Goal: Task Accomplishment & Management: Use online tool/utility

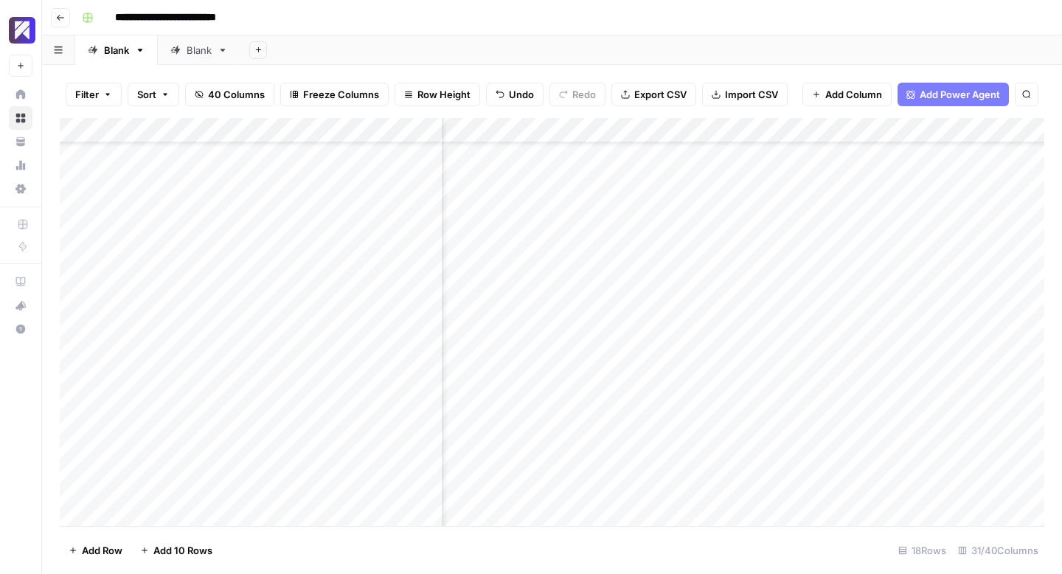
scroll to position [68, 0]
click at [499, 439] on div "Add Column" at bounding box center [552, 322] width 984 height 408
click at [540, 434] on div "Add Column" at bounding box center [552, 322] width 984 height 408
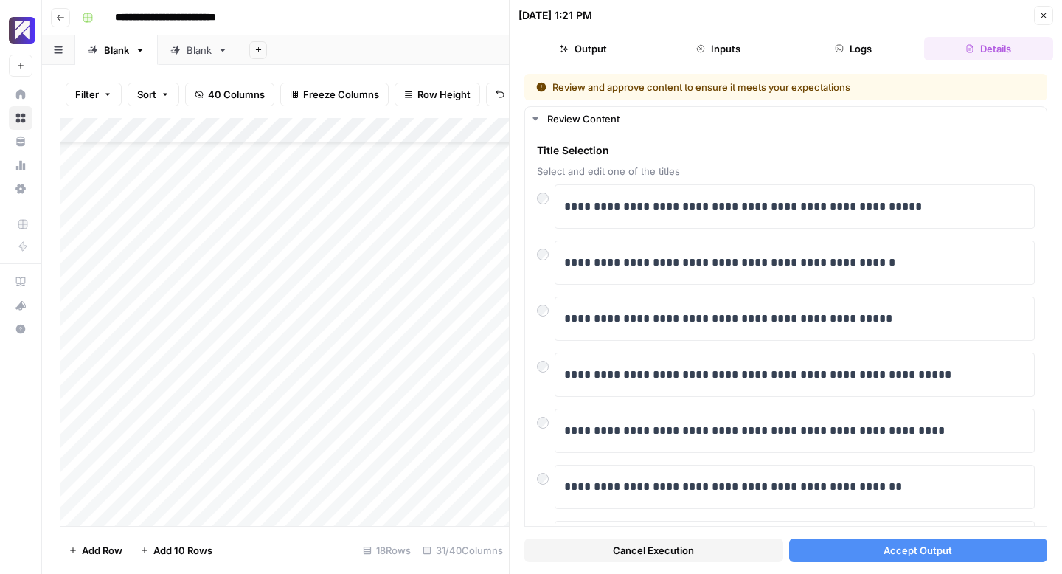
click at [891, 549] on span "Accept Output" at bounding box center [917, 550] width 69 height 15
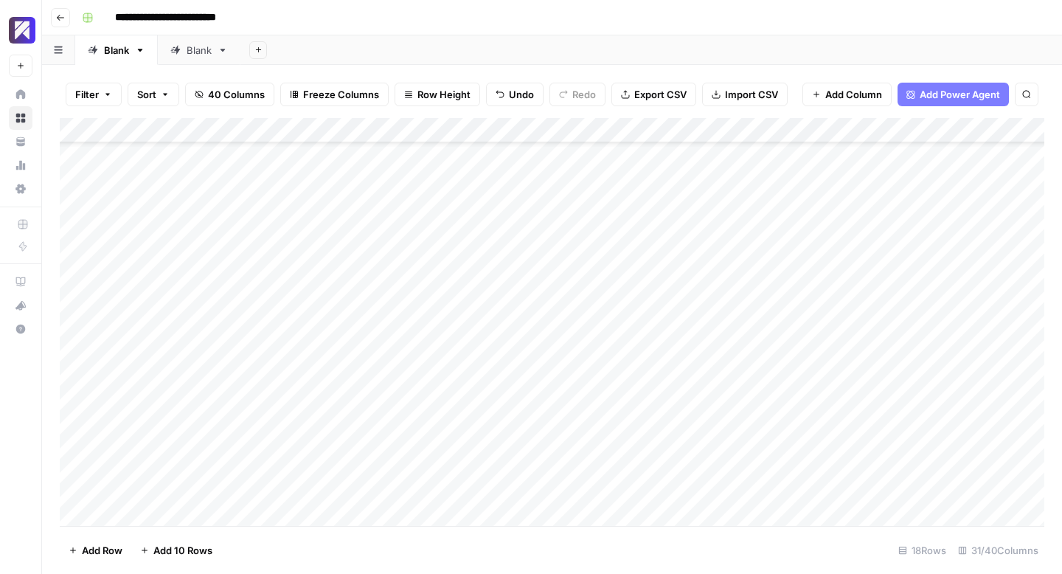
click at [555, 436] on div "Add Column" at bounding box center [552, 322] width 984 height 408
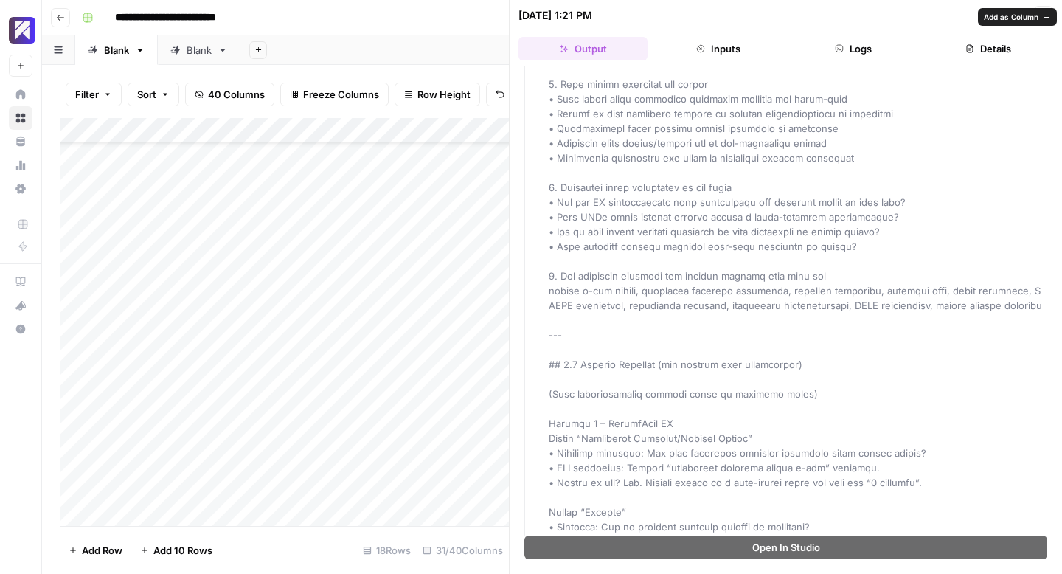
scroll to position [5059, 0]
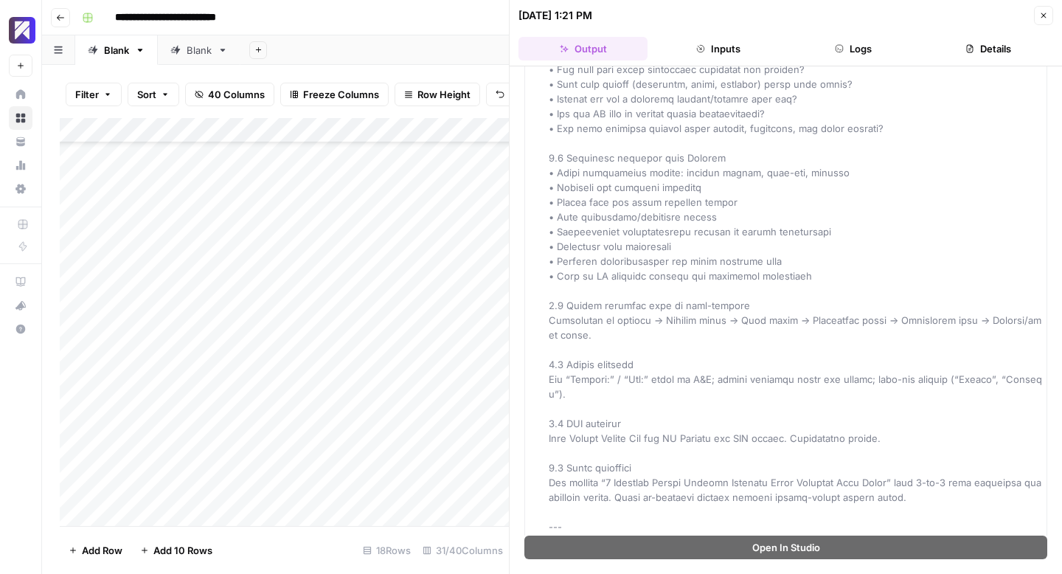
click at [1040, 17] on icon "button" at bounding box center [1043, 15] width 9 height 9
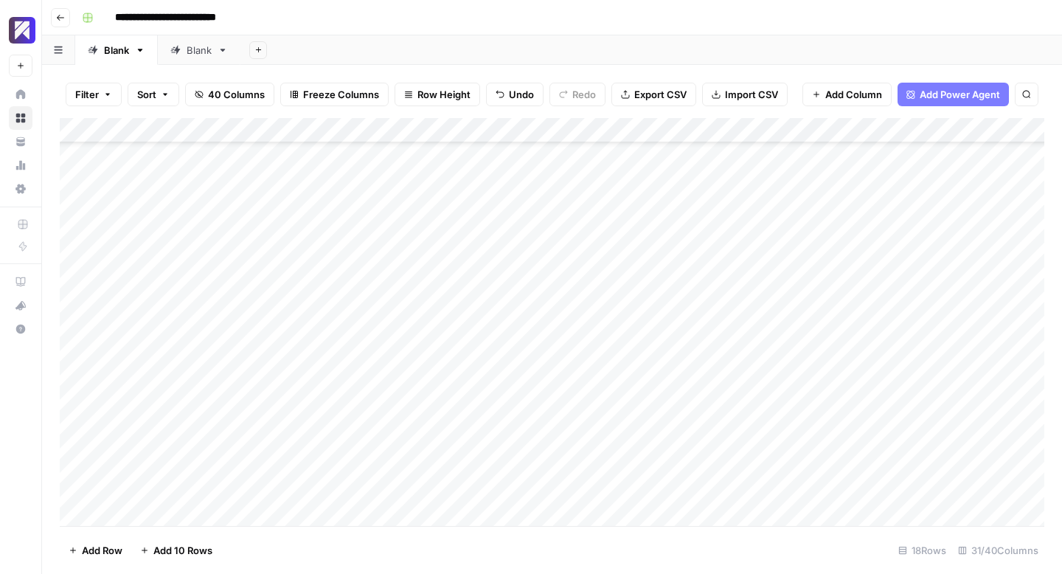
click at [725, 434] on div "Add Column" at bounding box center [552, 322] width 984 height 408
click at [543, 437] on div "Add Column" at bounding box center [552, 322] width 984 height 408
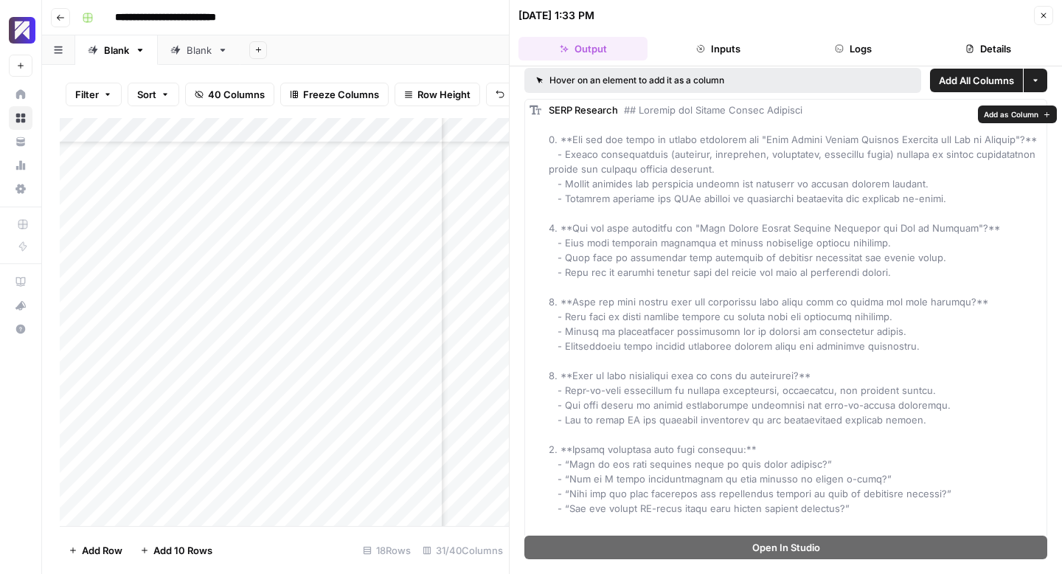
scroll to position [1, 0]
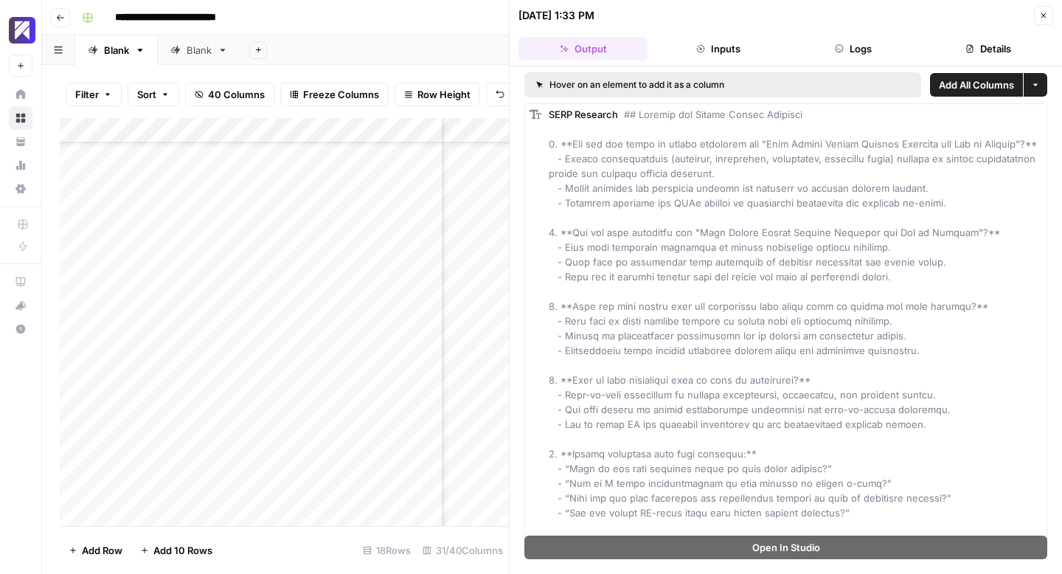
click at [1042, 18] on icon "button" at bounding box center [1043, 15] width 9 height 9
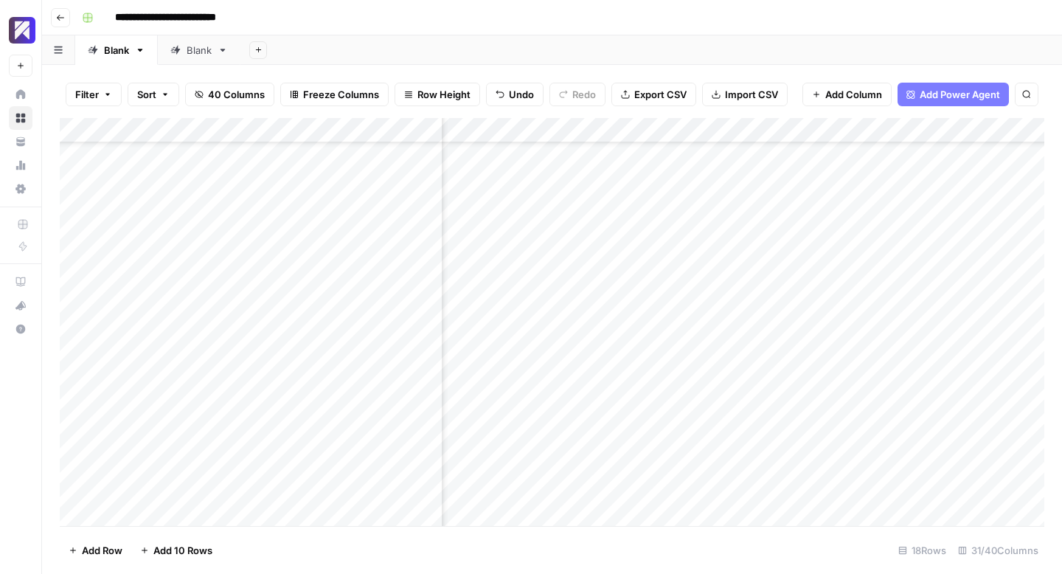
scroll to position [68, 1581]
click at [597, 440] on div "Add Column" at bounding box center [552, 322] width 984 height 408
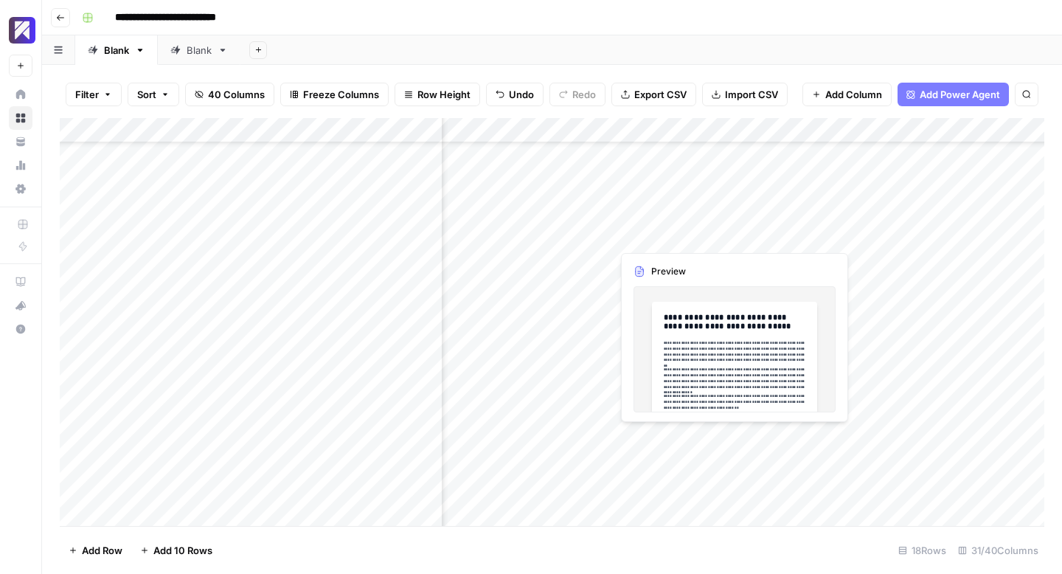
click at [661, 435] on div "Add Column" at bounding box center [552, 322] width 984 height 408
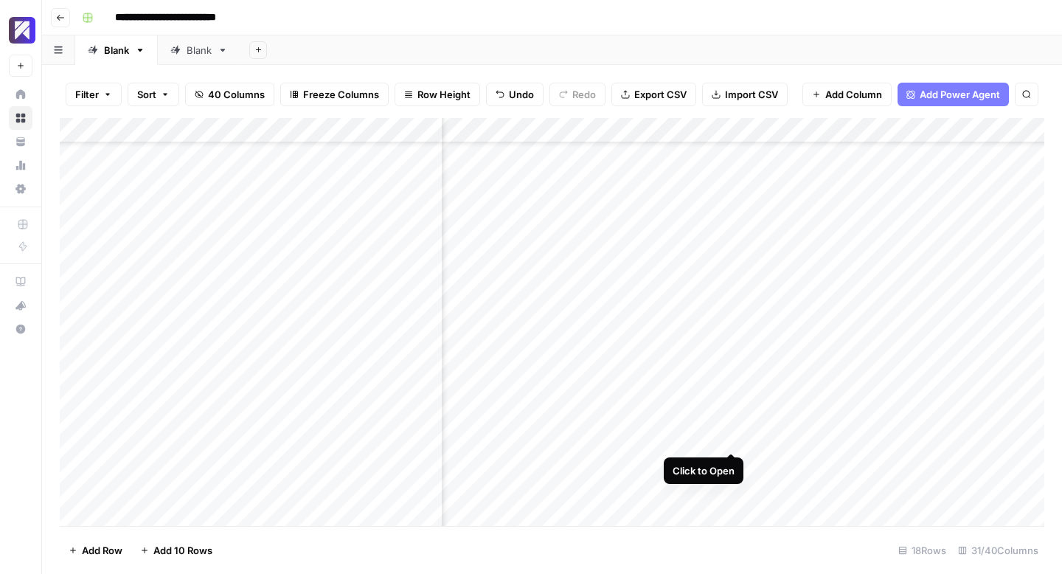
click at [733, 436] on div "Add Column" at bounding box center [552, 322] width 984 height 408
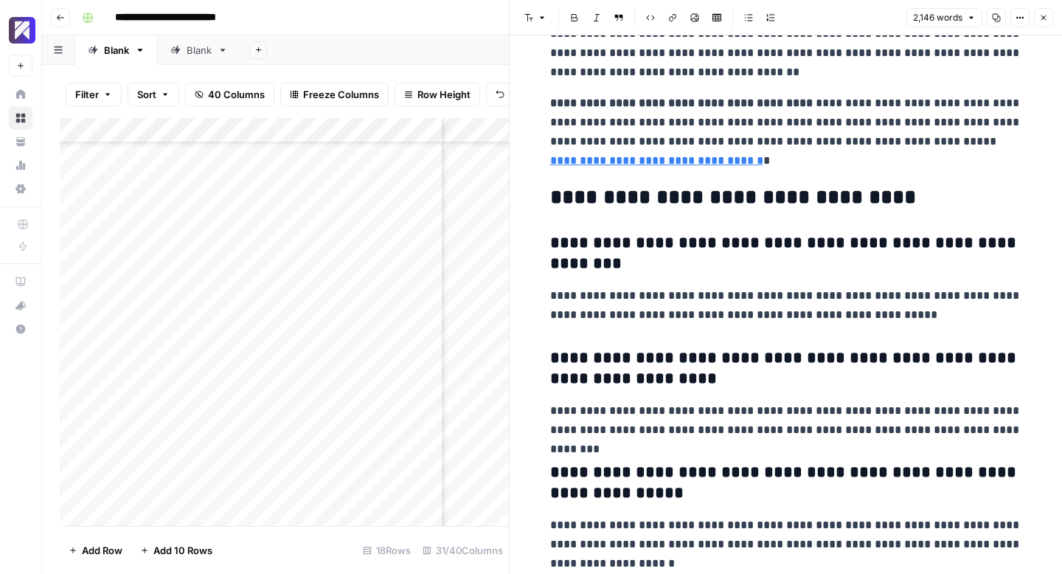
scroll to position [5325, 0]
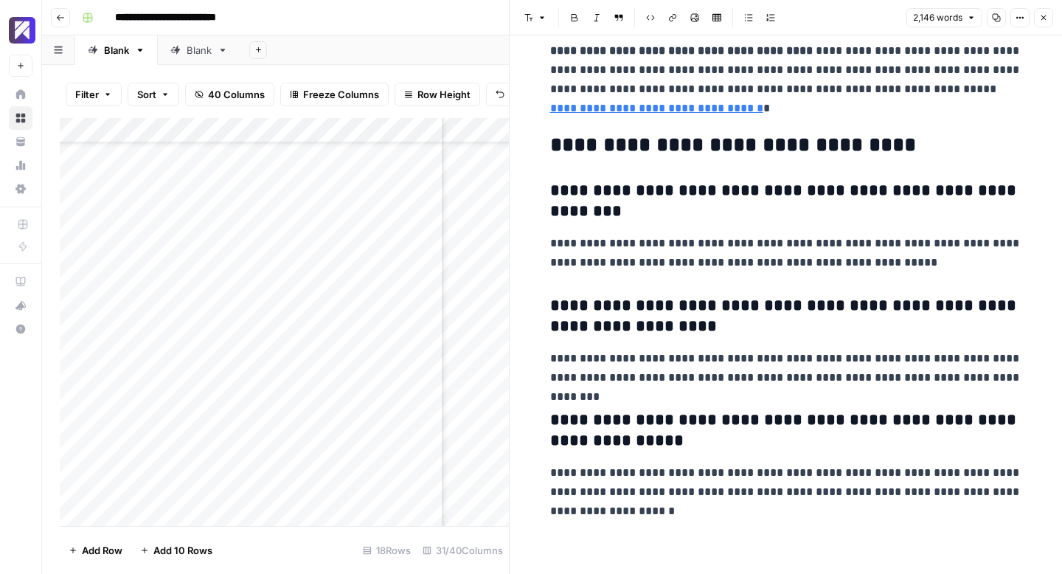
click at [1041, 19] on icon "button" at bounding box center [1043, 17] width 9 height 9
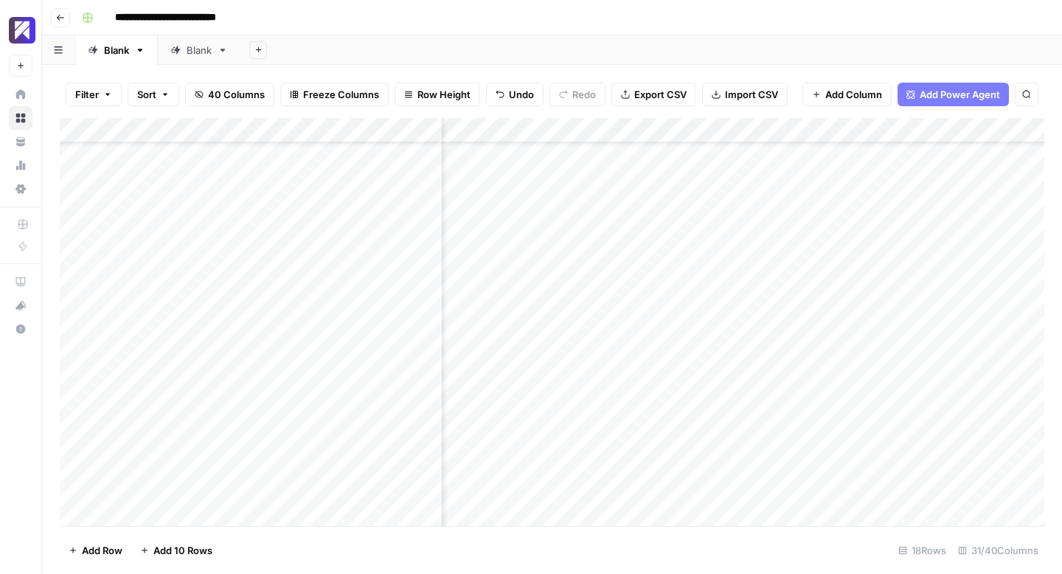
scroll to position [68, 1886]
click at [694, 436] on div "Add Column" at bounding box center [552, 322] width 984 height 408
click at [646, 437] on div "Add Column" at bounding box center [552, 322] width 984 height 408
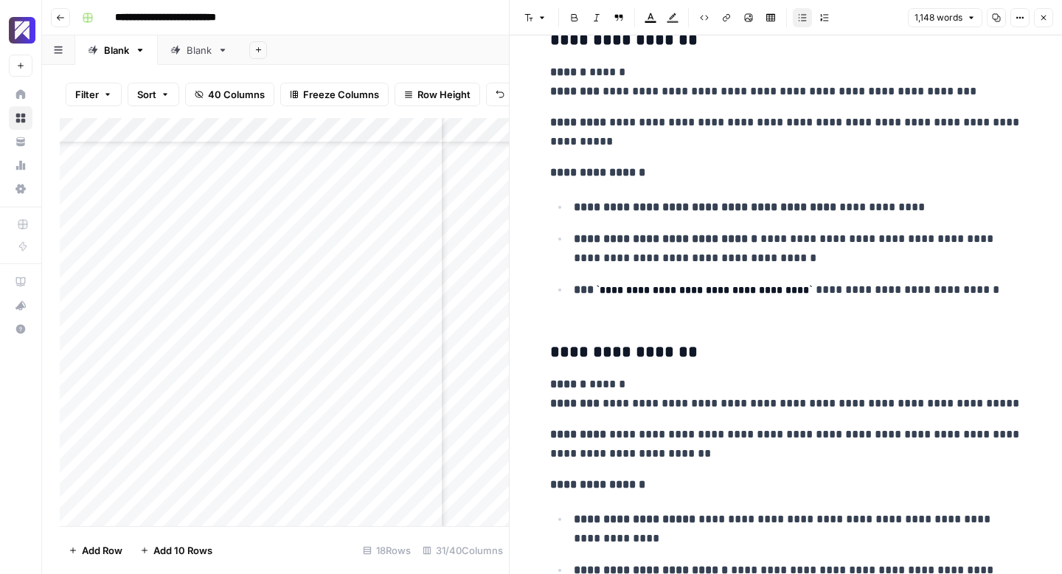
scroll to position [4037, 0]
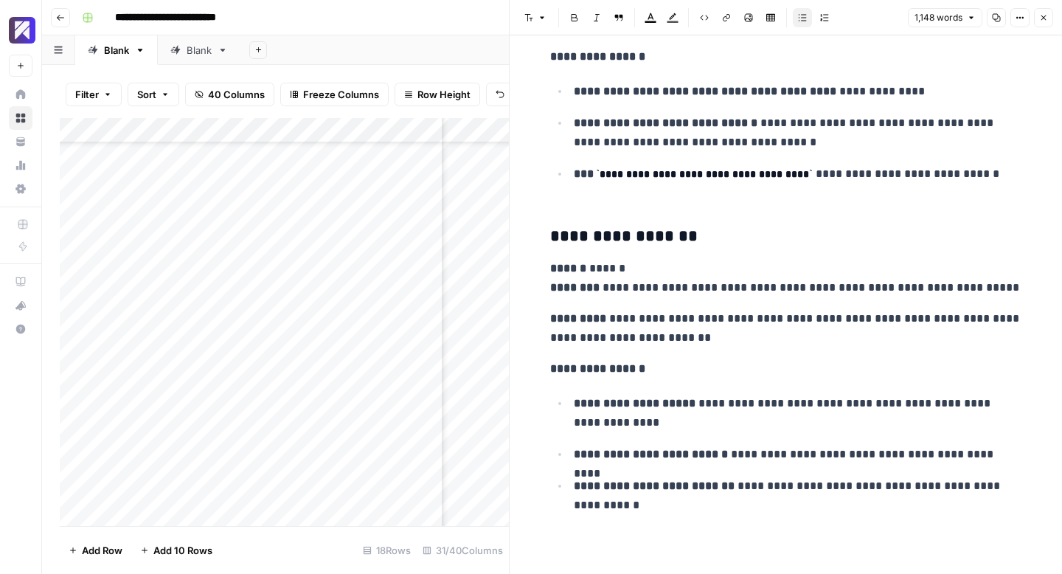
click at [1042, 18] on icon "button" at bounding box center [1043, 17] width 5 height 5
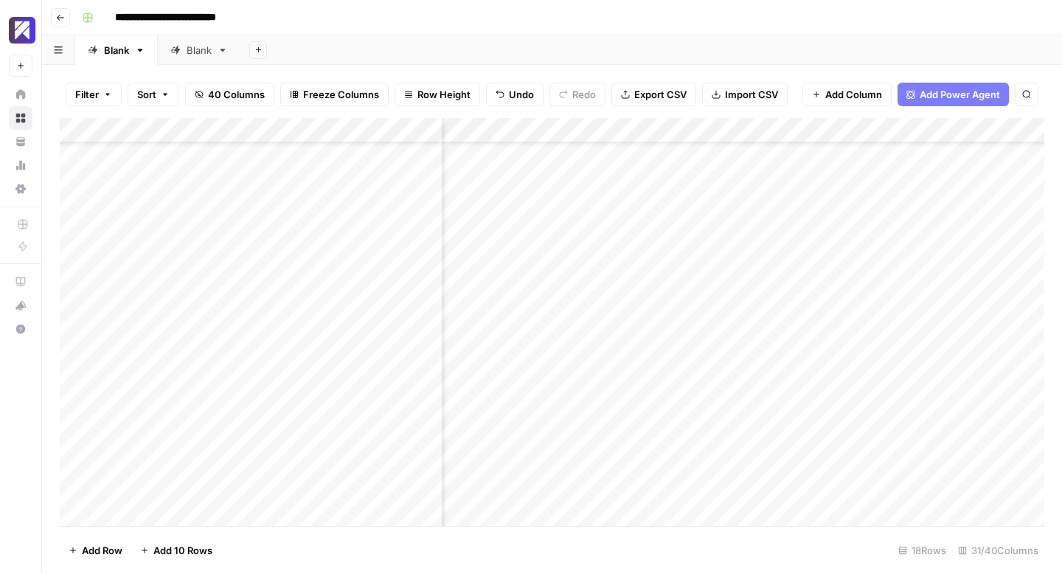
click at [707, 436] on div "Add Column" at bounding box center [552, 322] width 984 height 408
click at [617, 436] on div "Add Column" at bounding box center [552, 322] width 984 height 408
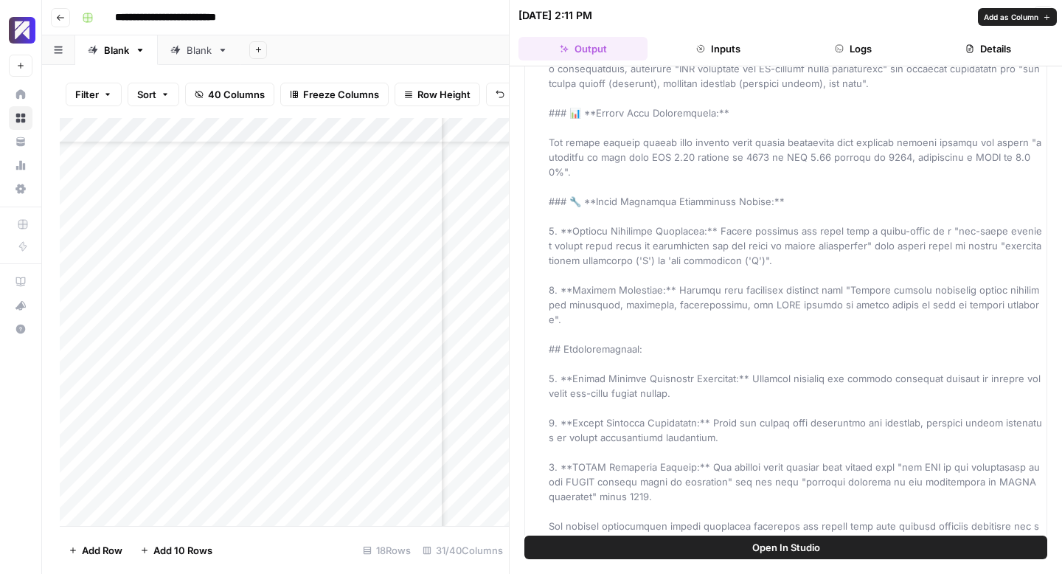
scroll to position [572, 0]
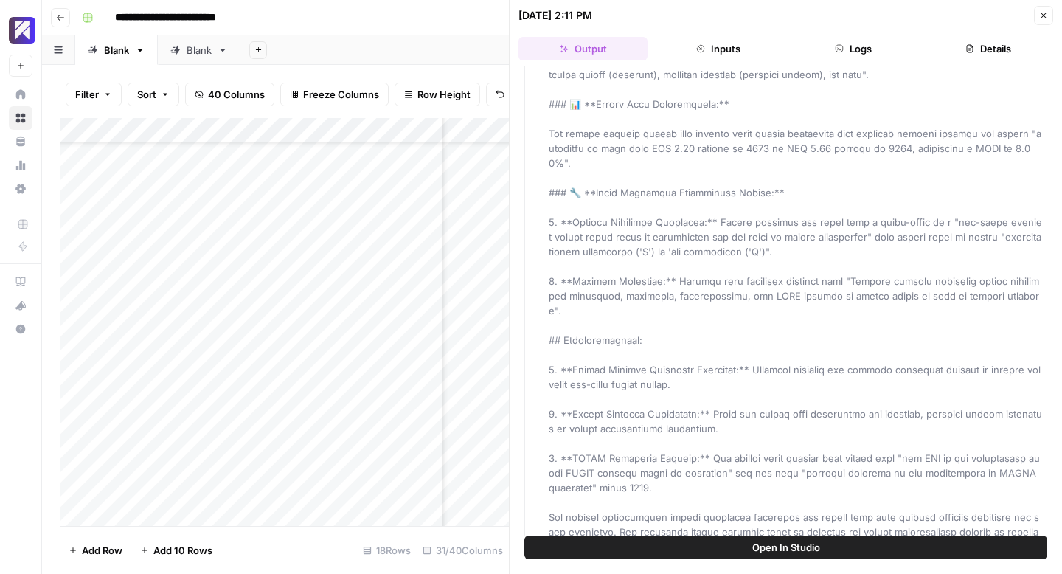
click at [1045, 17] on icon "button" at bounding box center [1043, 15] width 9 height 9
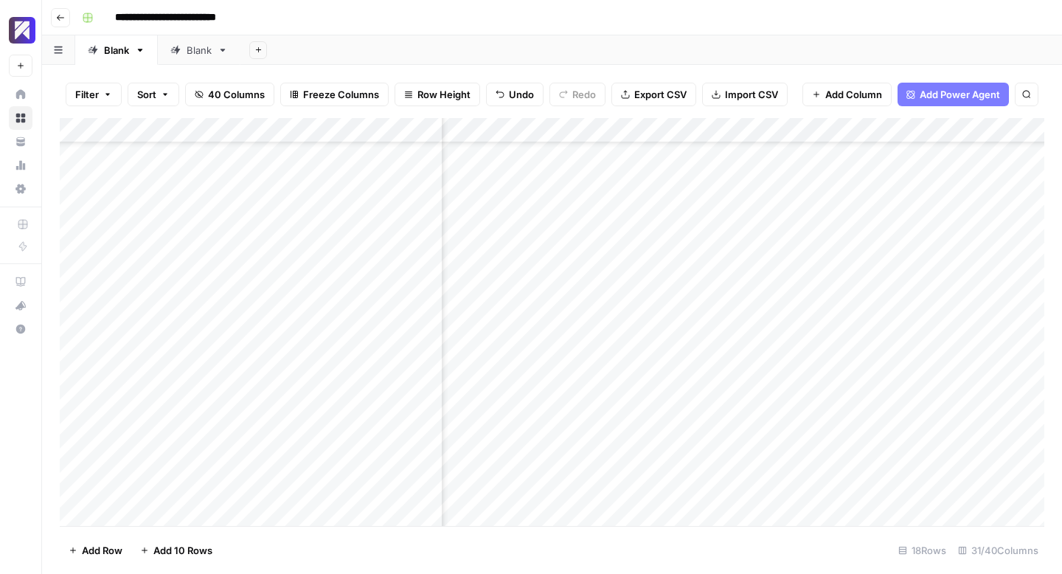
click at [828, 436] on div "Add Column" at bounding box center [552, 322] width 984 height 408
click at [703, 437] on div "Add Column" at bounding box center [552, 322] width 984 height 408
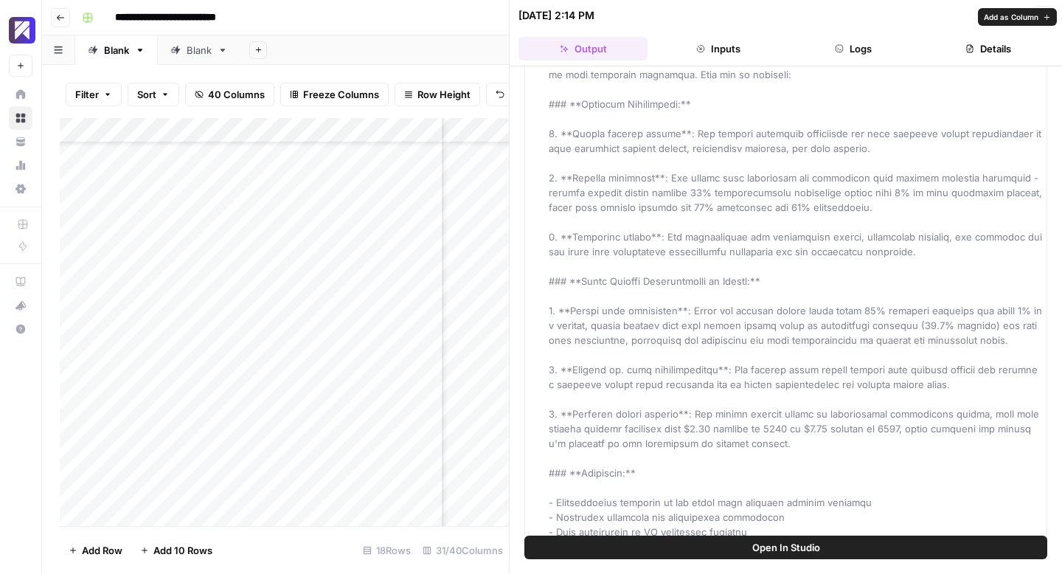
scroll to position [410, 0]
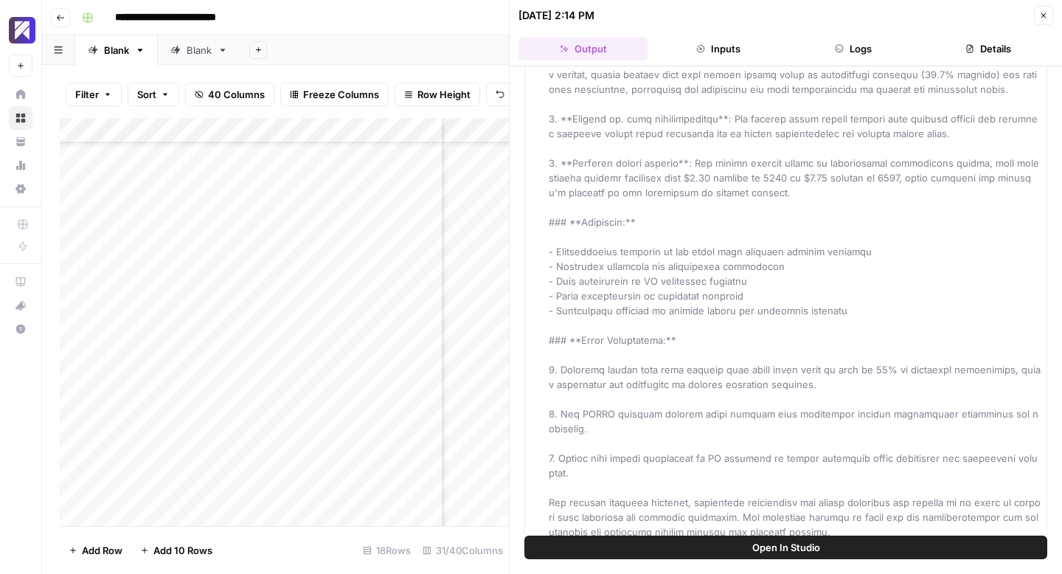
click at [1043, 10] on button "Close" at bounding box center [1043, 15] width 19 height 19
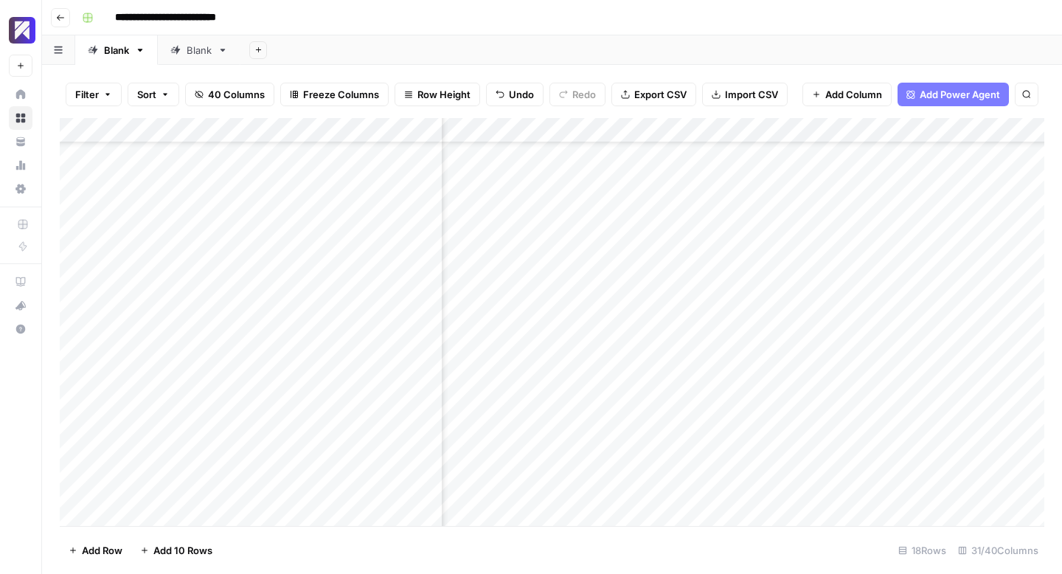
scroll to position [68, 2890]
click at [706, 437] on div "Add Column" at bounding box center [552, 322] width 984 height 408
click at [702, 438] on div "Add Column" at bounding box center [552, 322] width 984 height 408
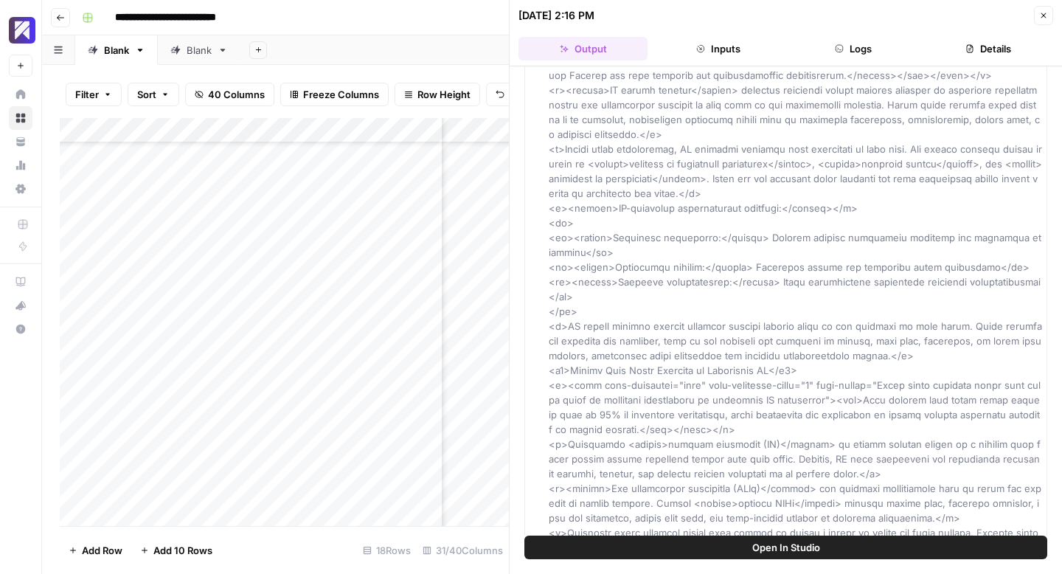
scroll to position [3094, 0]
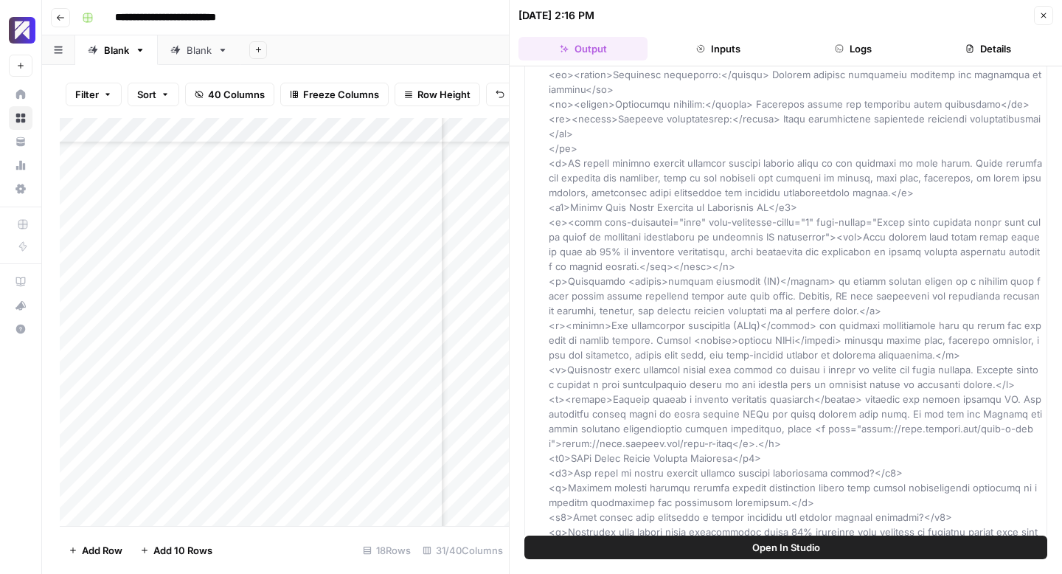
click at [1043, 22] on button "Close" at bounding box center [1043, 15] width 19 height 19
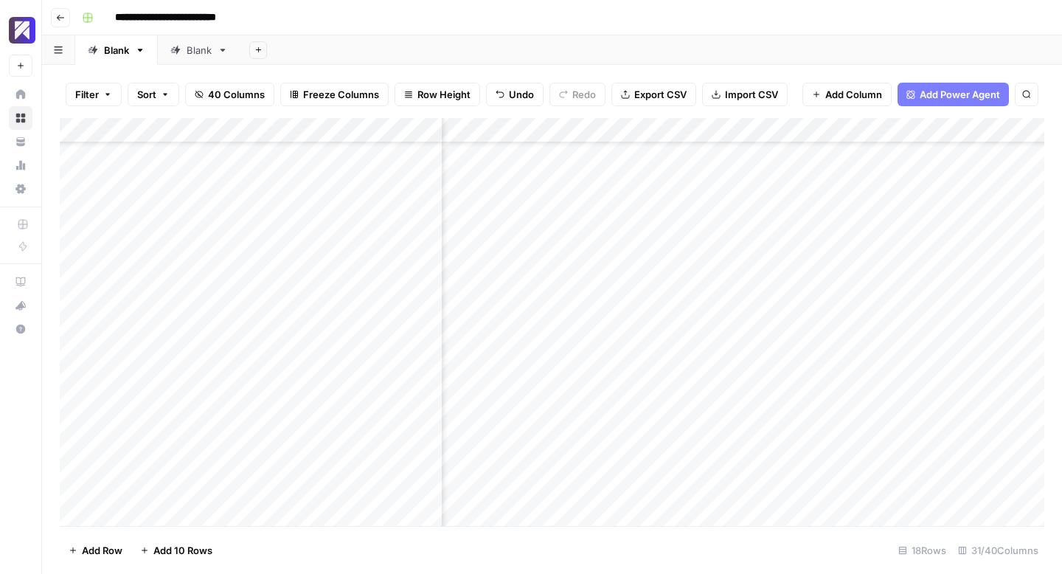
click at [796, 439] on div "Add Column" at bounding box center [552, 322] width 984 height 408
click at [650, 435] on div "Add Column" at bounding box center [552, 322] width 984 height 408
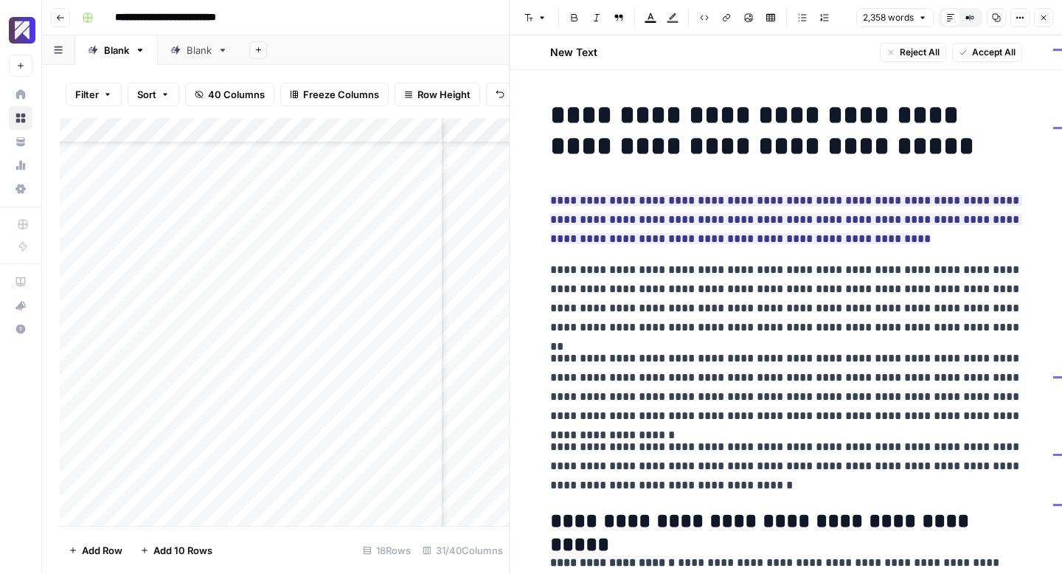
click at [1041, 20] on icon "button" at bounding box center [1043, 17] width 5 height 5
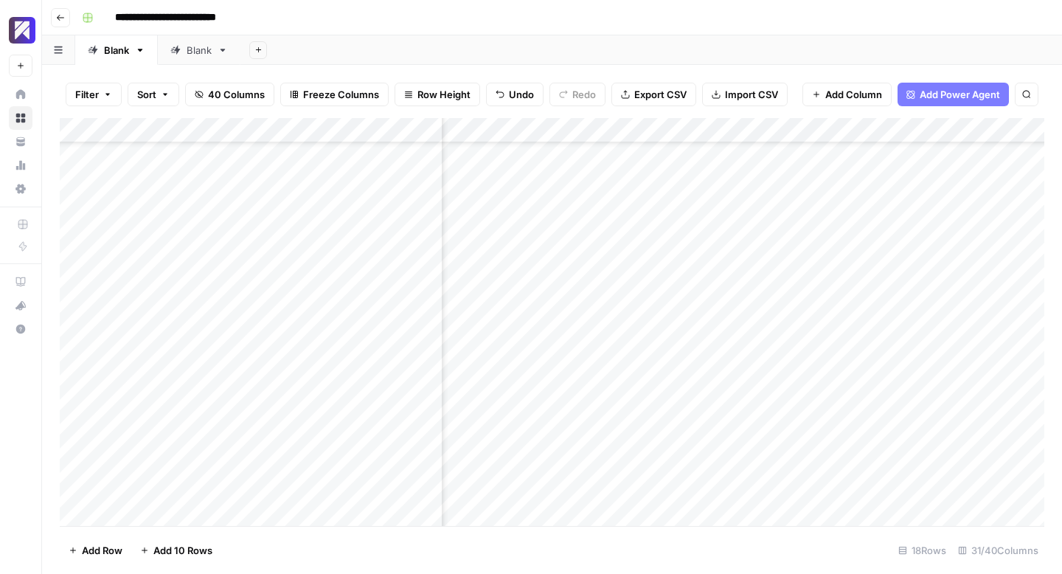
click at [817, 439] on div "Add Column" at bounding box center [552, 322] width 984 height 408
click at [679, 436] on div "Add Column" at bounding box center [552, 322] width 984 height 408
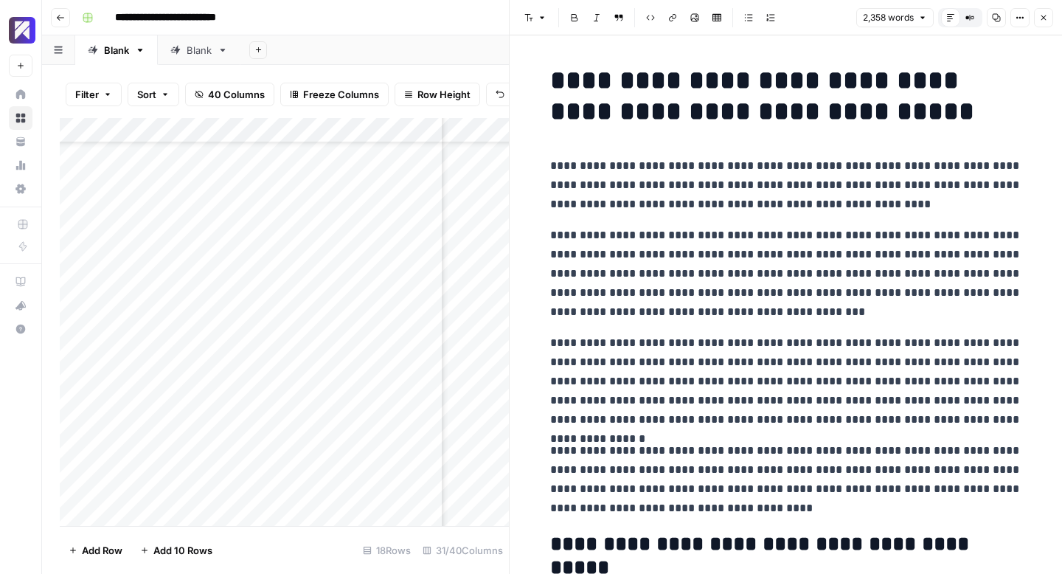
click at [1050, 18] on button "Close" at bounding box center [1043, 17] width 19 height 19
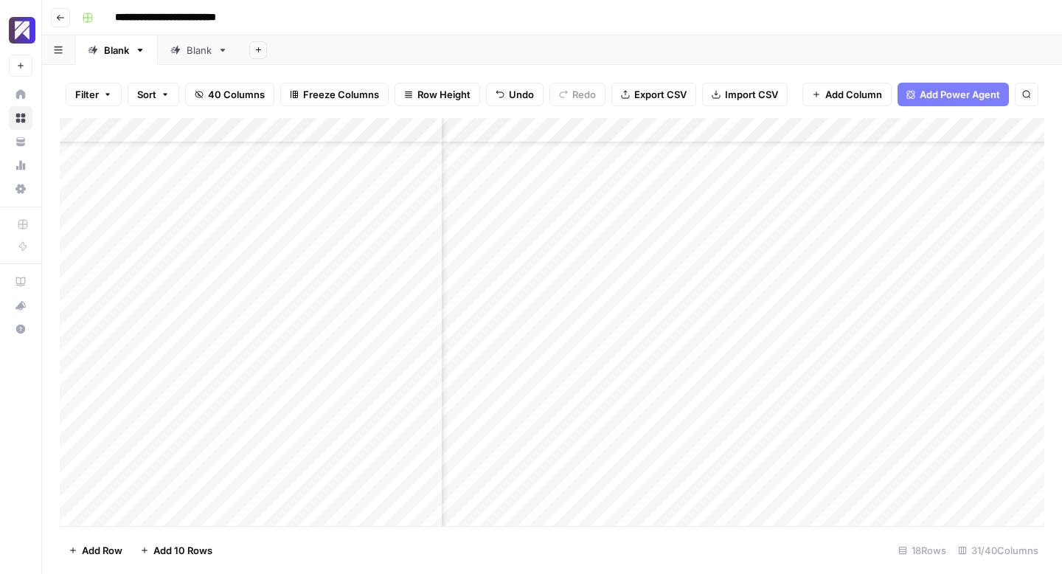
scroll to position [68, 3588]
click at [800, 438] on div "Add Column" at bounding box center [552, 322] width 984 height 408
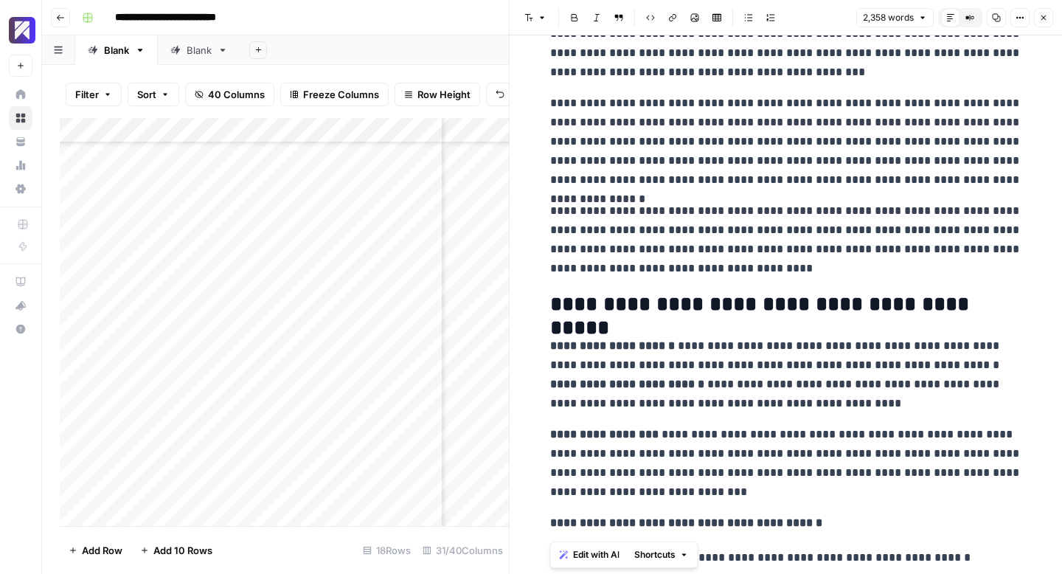
scroll to position [294, 0]
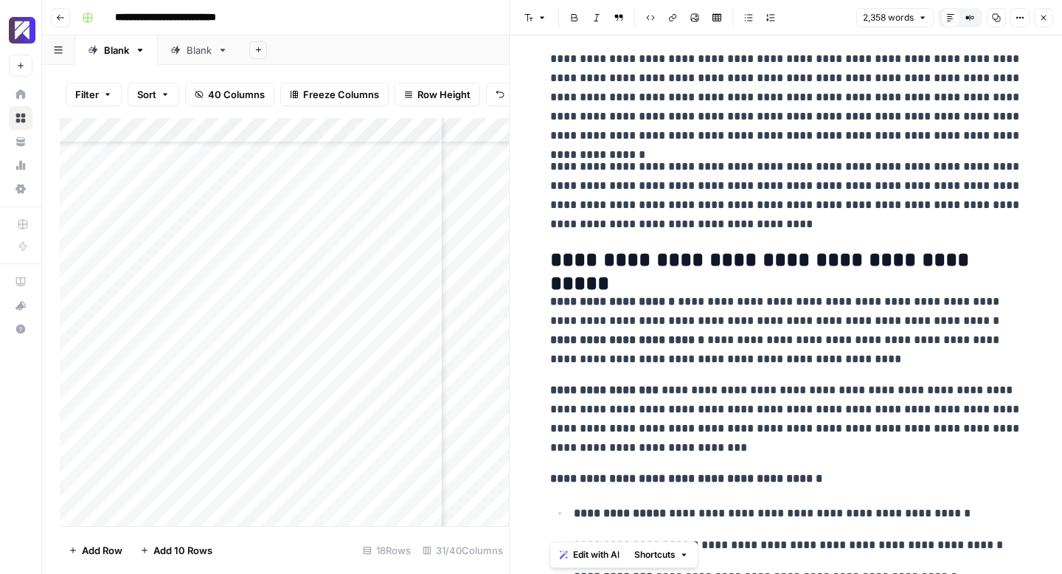
drag, startPoint x: 550, startPoint y: 81, endPoint x: 695, endPoint y: 573, distance: 512.8
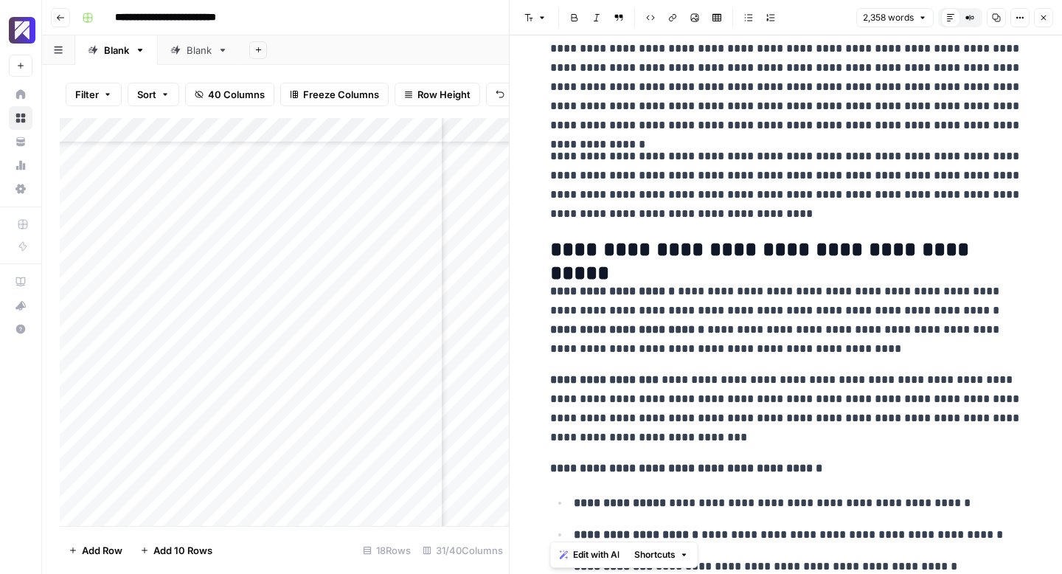
click at [891, 433] on p "**********" at bounding box center [786, 408] width 472 height 77
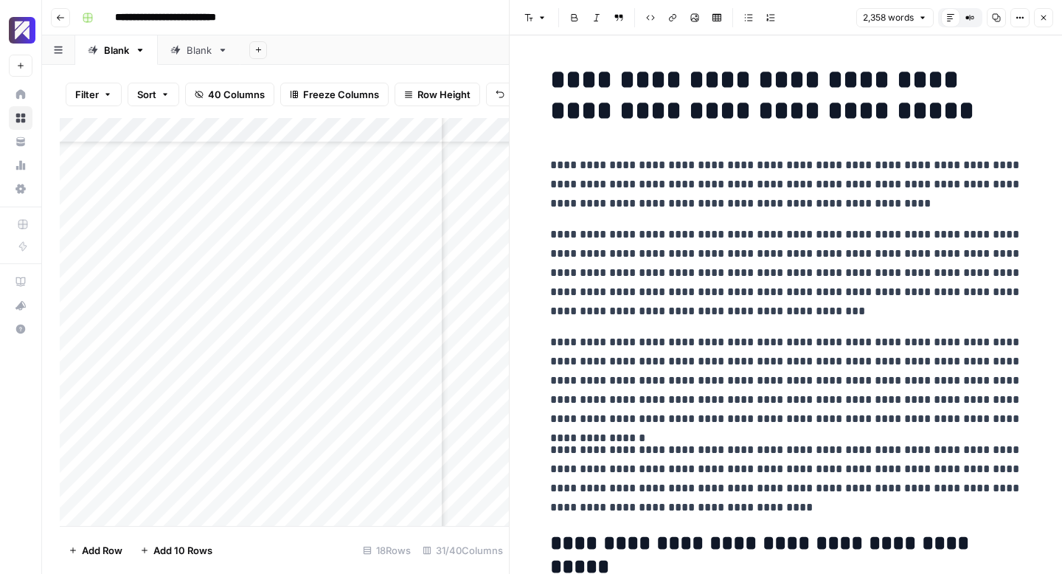
scroll to position [0, 0]
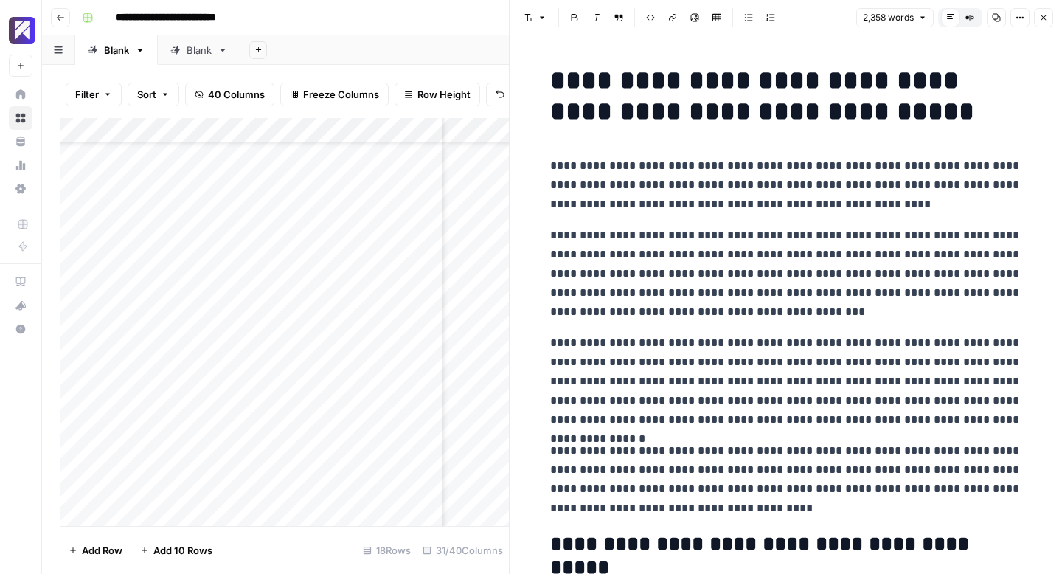
click at [554, 79] on h1 "**********" at bounding box center [786, 96] width 472 height 62
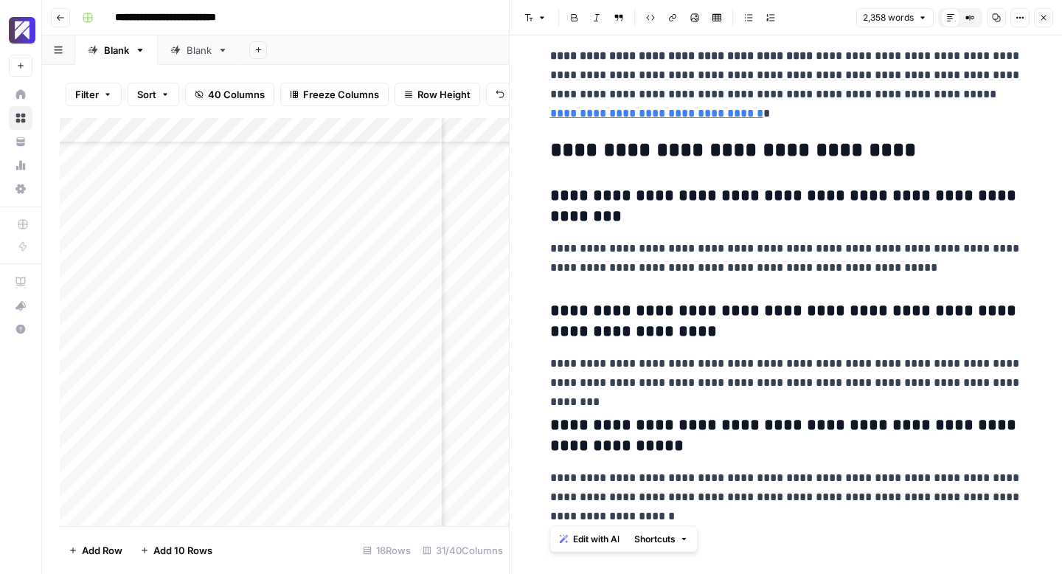
scroll to position [5864, 0]
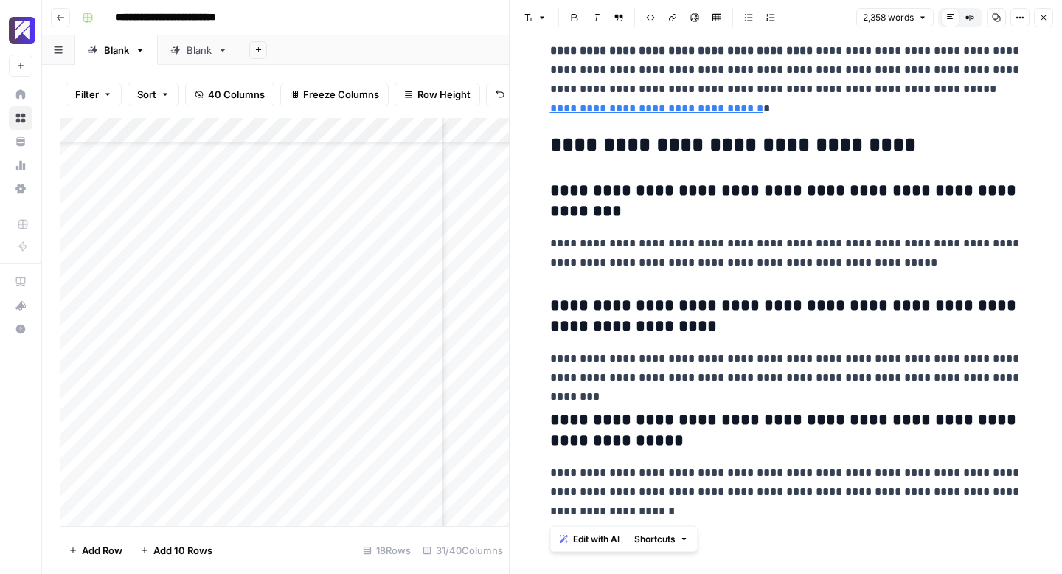
drag, startPoint x: 550, startPoint y: 78, endPoint x: 785, endPoint y: 515, distance: 496.5
copy div "**********"
click at [942, 187] on h3 "**********" at bounding box center [786, 201] width 472 height 41
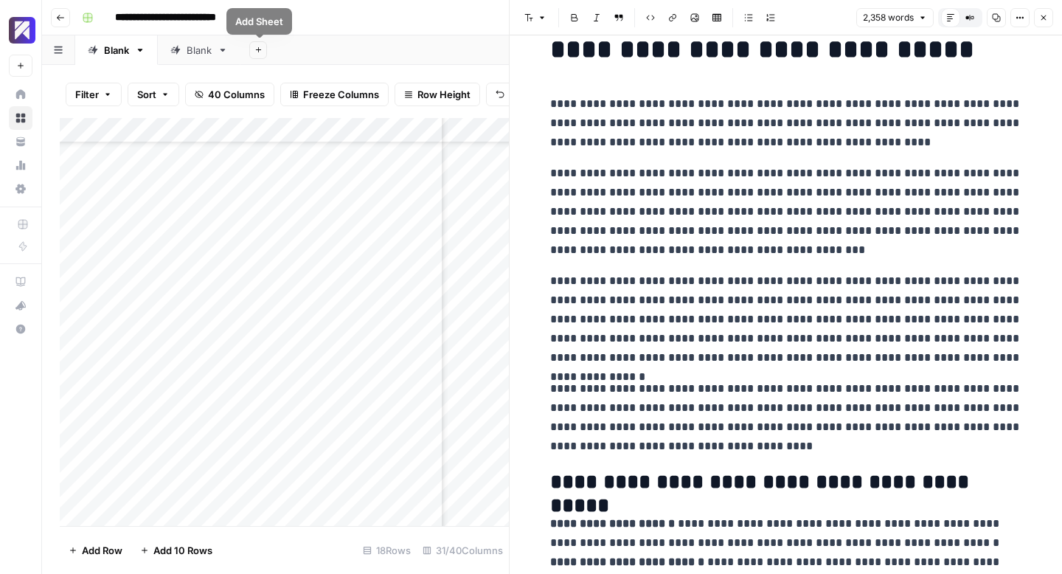
scroll to position [0, 0]
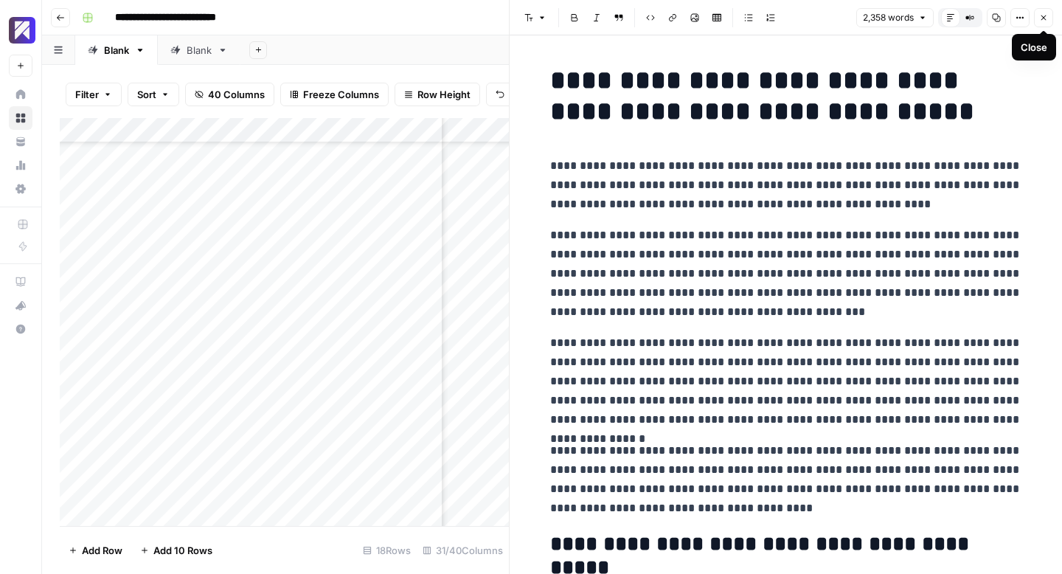
click at [1039, 18] on icon "button" at bounding box center [1043, 17] width 9 height 9
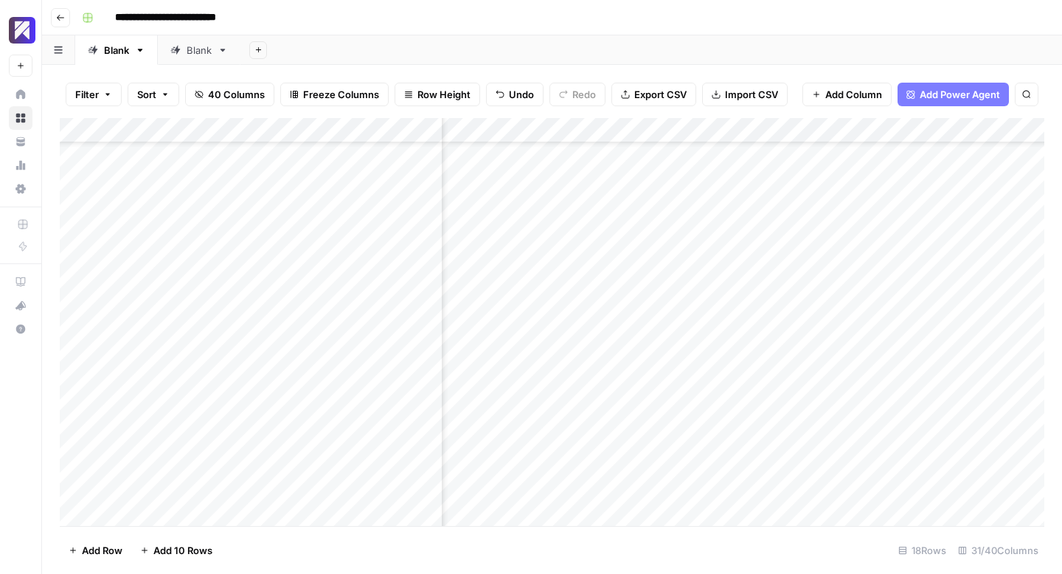
scroll to position [68, 3846]
click at [601, 438] on div "Add Column" at bounding box center [552, 322] width 984 height 408
click at [685, 543] on footer "Add Row Add 10 Rows 18 Rows 31/40 Columns" at bounding box center [552, 550] width 984 height 48
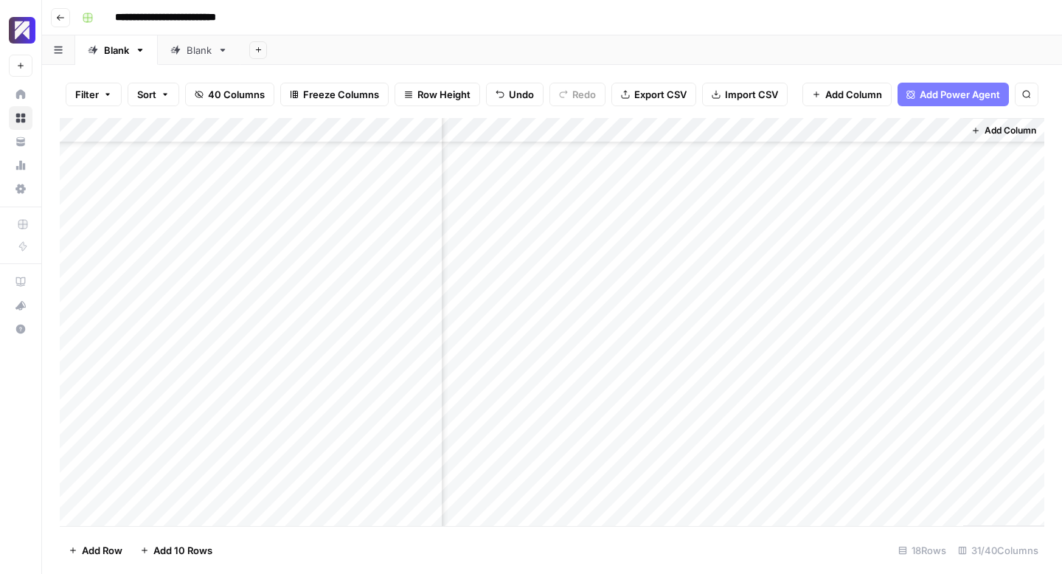
click at [745, 436] on div "Add Column" at bounding box center [552, 322] width 984 height 408
click at [538, 386] on div "Add Column" at bounding box center [552, 322] width 984 height 408
click at [565, 393] on div "Add Column" at bounding box center [552, 322] width 984 height 408
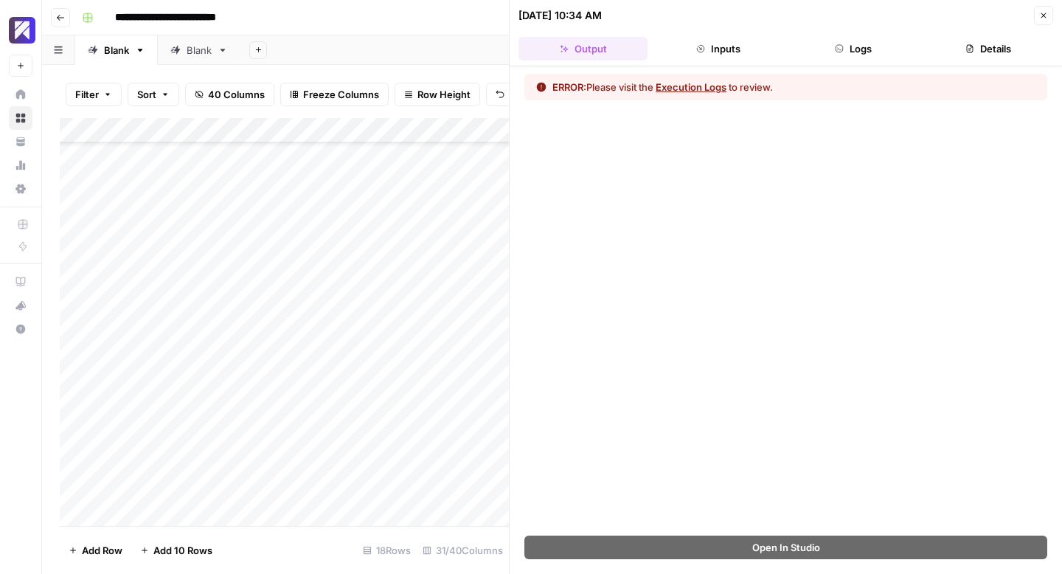
click at [1048, 18] on button "Close" at bounding box center [1043, 15] width 19 height 19
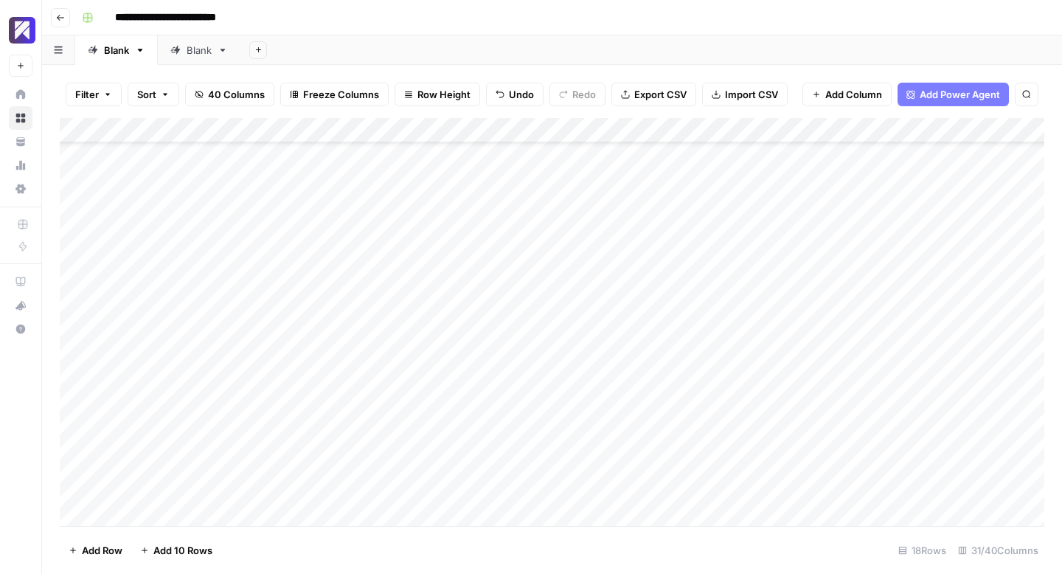
click at [260, 386] on div "Add Column" at bounding box center [552, 322] width 984 height 408
click at [213, 491] on div "Add Column" at bounding box center [552, 322] width 984 height 408
click at [188, 490] on div "Add Column" at bounding box center [552, 322] width 984 height 408
click at [188, 490] on textarea at bounding box center [277, 489] width 333 height 21
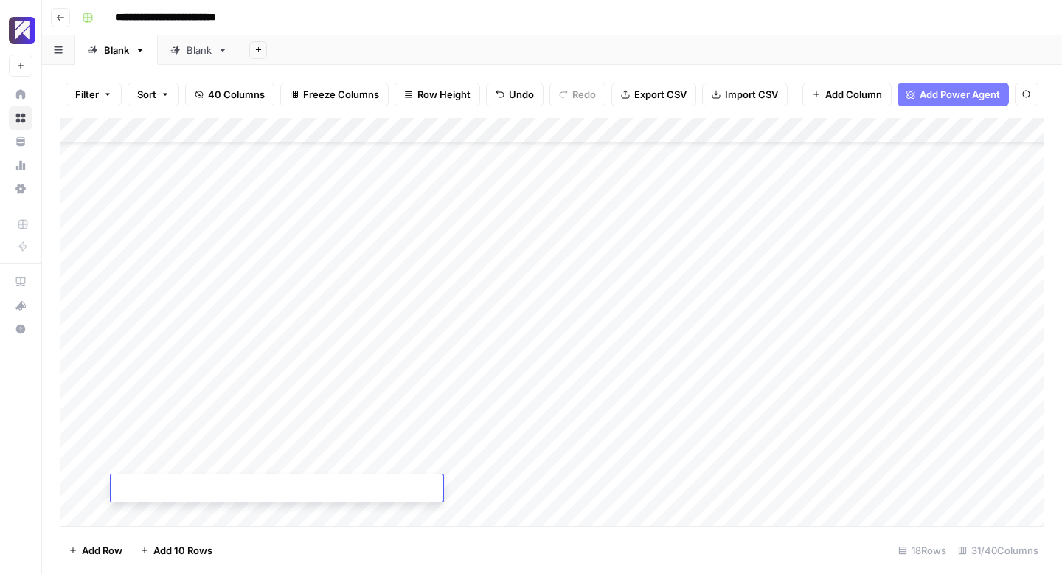
type textarea "**********"
click at [229, 484] on div "Add Column" at bounding box center [552, 322] width 984 height 408
click at [229, 484] on textarea "**********" at bounding box center [277, 489] width 333 height 21
click at [226, 515] on div "Add Column" at bounding box center [552, 322] width 984 height 408
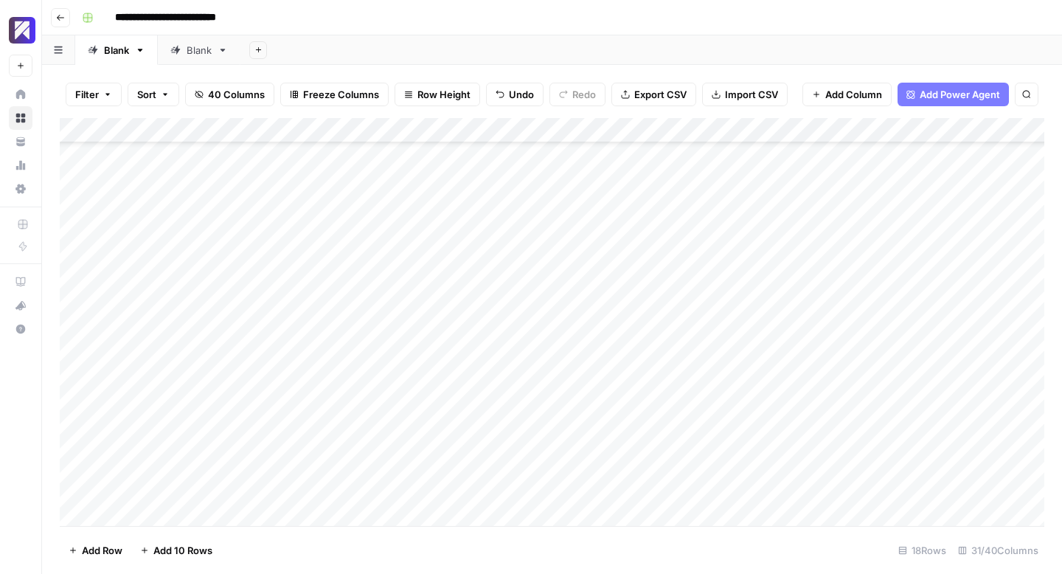
click at [210, 410] on div "Add Column" at bounding box center [552, 322] width 984 height 408
click at [210, 410] on textarea "**********" at bounding box center [277, 413] width 333 height 21
click at [557, 411] on div "Add Column" at bounding box center [552, 322] width 984 height 408
click at [154, 495] on div "Add Column" at bounding box center [552, 322] width 984 height 408
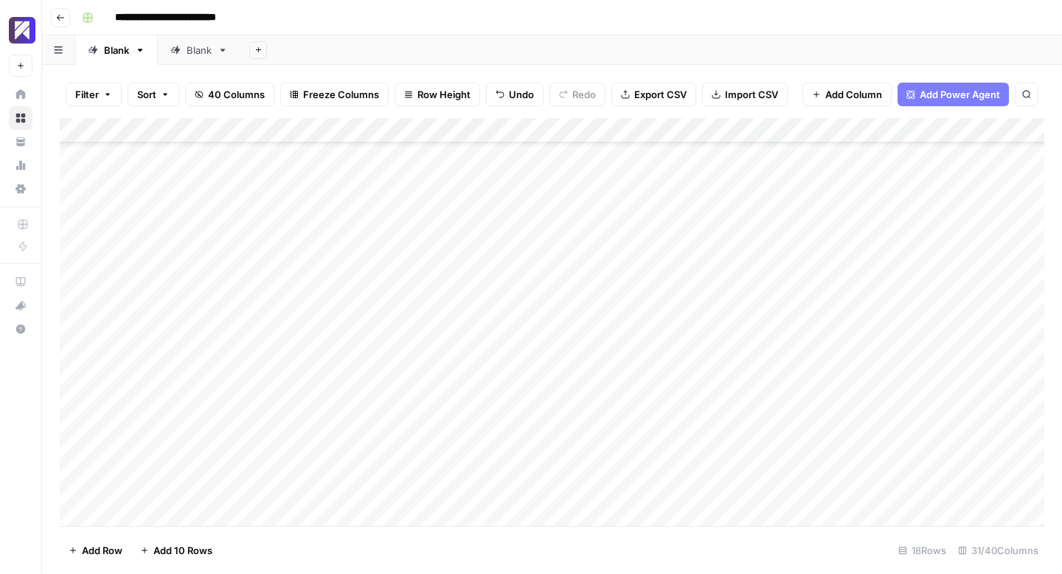
click at [143, 488] on div "Add Column" at bounding box center [552, 322] width 984 height 408
click at [143, 488] on textarea at bounding box center [277, 489] width 333 height 21
type textarea "**********"
click at [491, 487] on div "Add Column" at bounding box center [552, 322] width 984 height 408
click at [197, 511] on div "Add Column" at bounding box center [552, 322] width 984 height 408
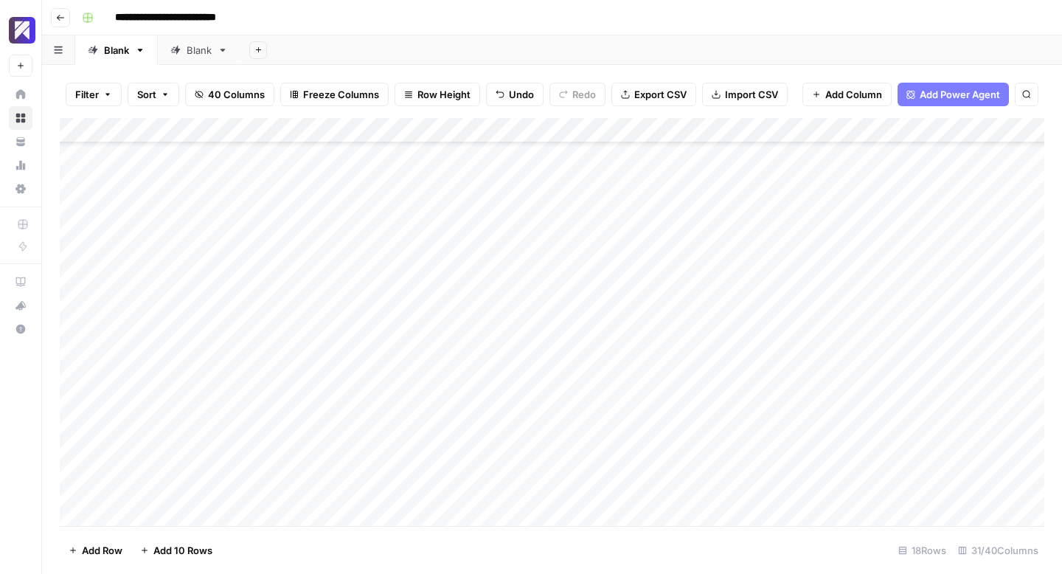
click at [197, 511] on div "Add Column" at bounding box center [552, 322] width 984 height 408
click at [197, 511] on textarea at bounding box center [277, 514] width 333 height 21
type textarea "**********"
click at [502, 512] on div "Add Column" at bounding box center [552, 322] width 984 height 408
click at [403, 512] on div "Add Column" at bounding box center [552, 322] width 984 height 408
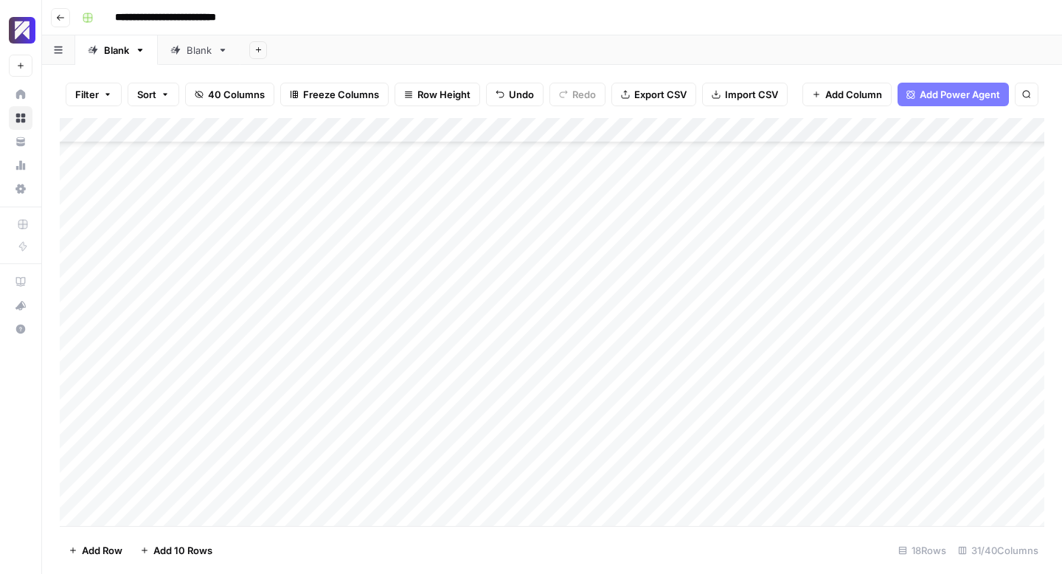
click at [546, 514] on div "Add Column" at bounding box center [552, 322] width 984 height 408
click at [523, 411] on div "Add Column" at bounding box center [552, 322] width 984 height 408
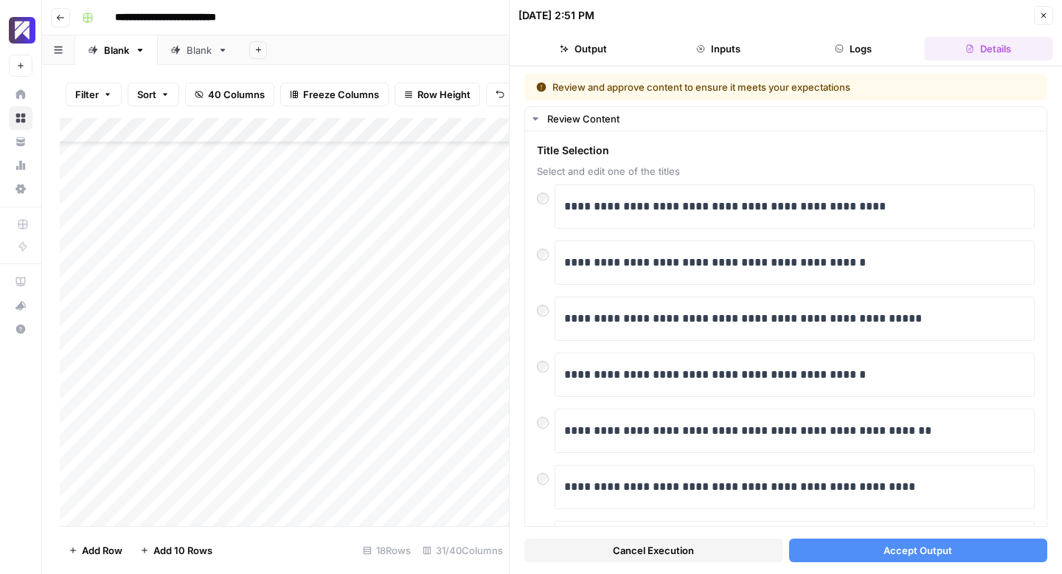
click at [872, 552] on button "Accept Output" at bounding box center [918, 550] width 259 height 24
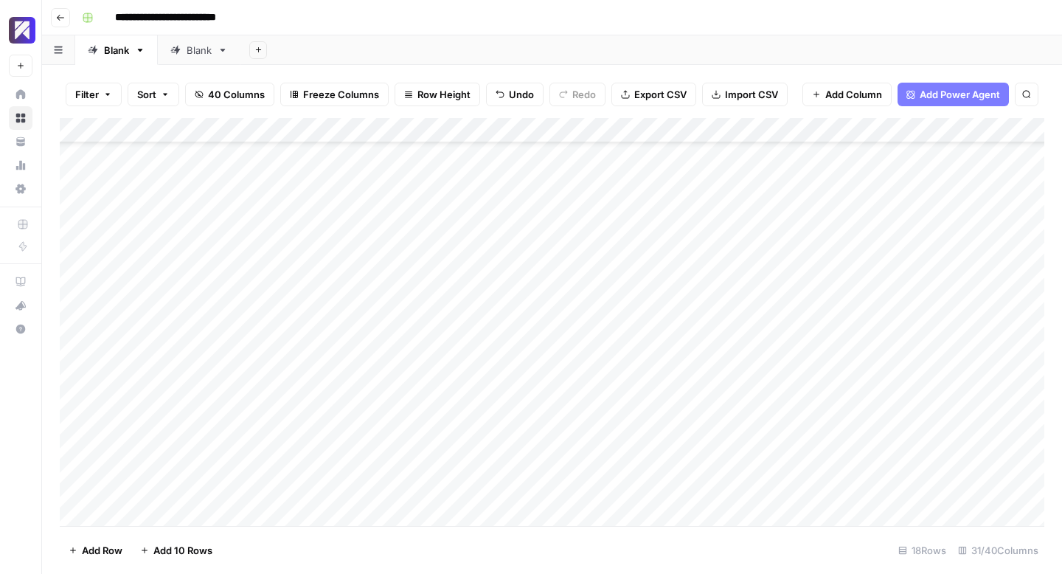
click at [532, 490] on div "Add Column" at bounding box center [552, 322] width 984 height 408
click at [651, 490] on div "Add Column" at bounding box center [552, 322] width 984 height 408
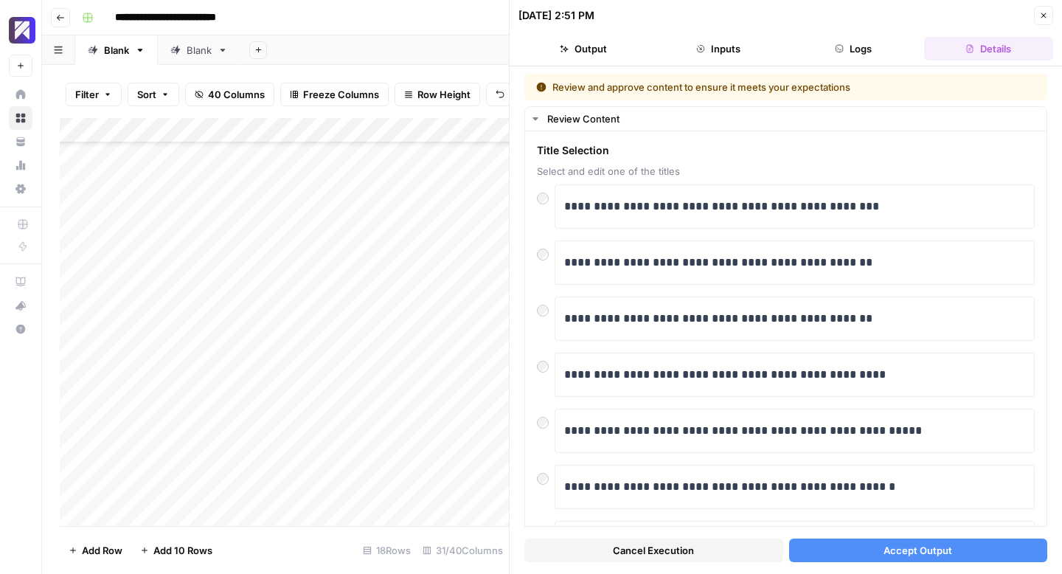
click at [900, 551] on span "Accept Output" at bounding box center [917, 550] width 69 height 15
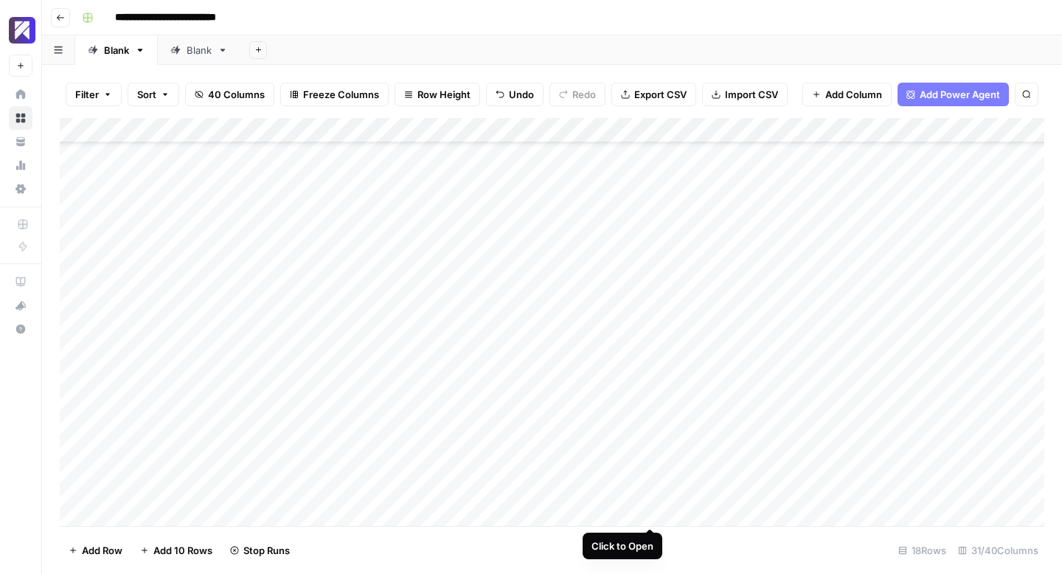
click at [650, 512] on div "Add Column" at bounding box center [552, 322] width 984 height 408
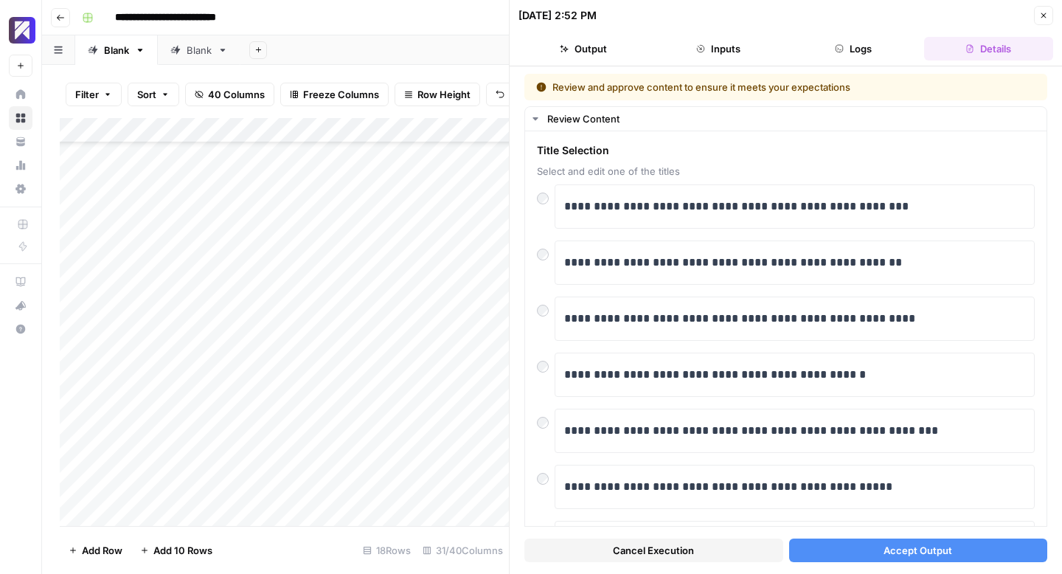
click at [885, 557] on span "Accept Output" at bounding box center [917, 550] width 69 height 15
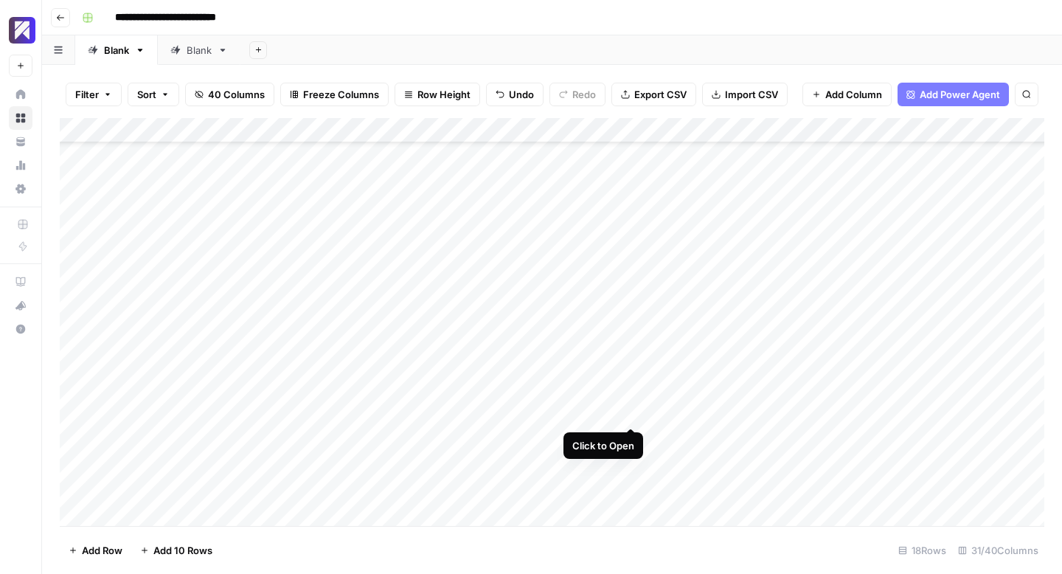
click at [631, 414] on div "Add Column" at bounding box center [552, 322] width 984 height 408
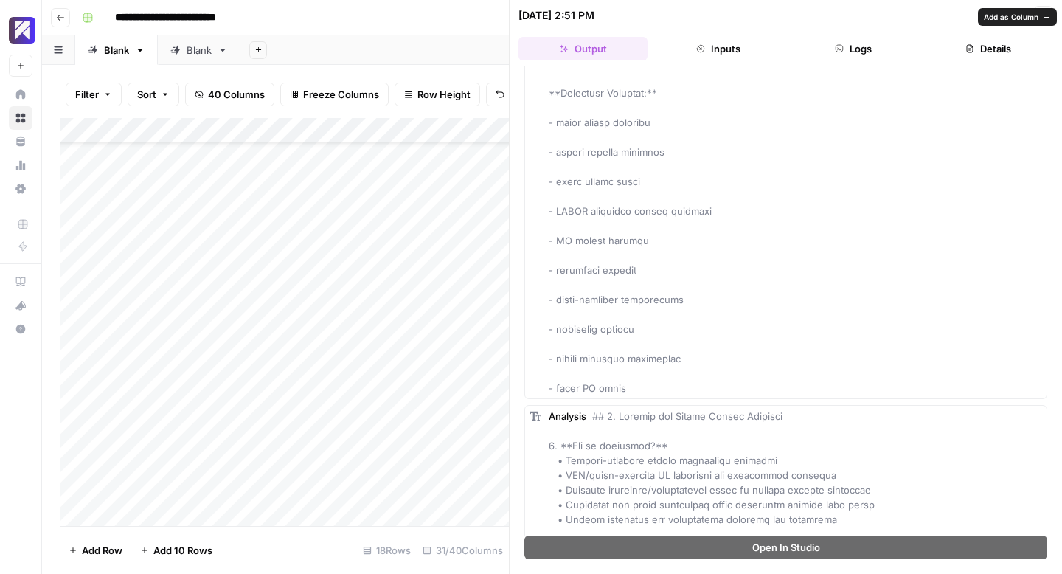
scroll to position [2578, 0]
click at [1043, 18] on icon "button" at bounding box center [1043, 15] width 9 height 9
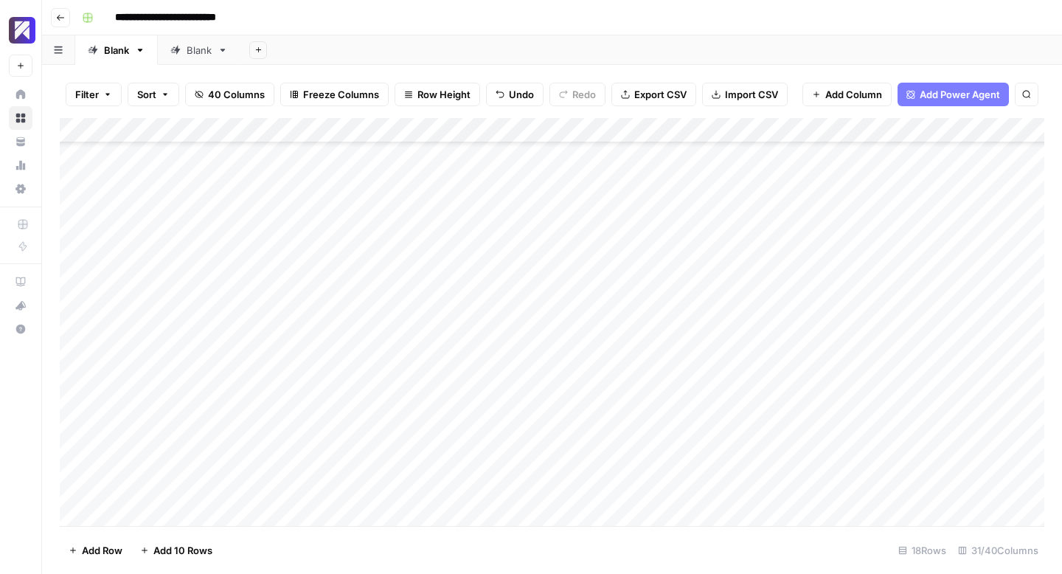
click at [708, 415] on div "Add Column" at bounding box center [552, 322] width 984 height 408
click at [633, 487] on div "Add Column" at bounding box center [552, 322] width 984 height 408
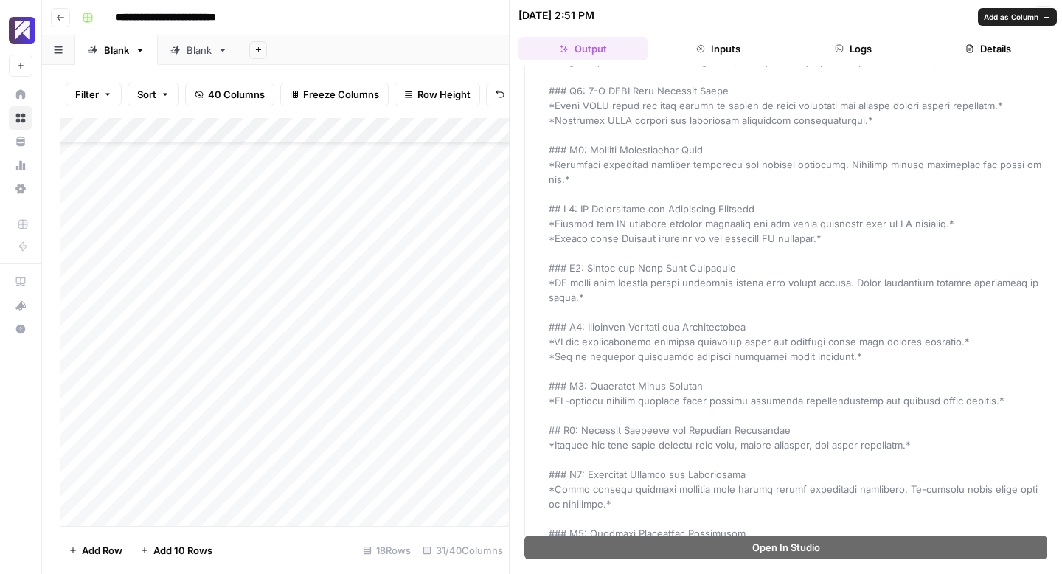
scroll to position [1387, 0]
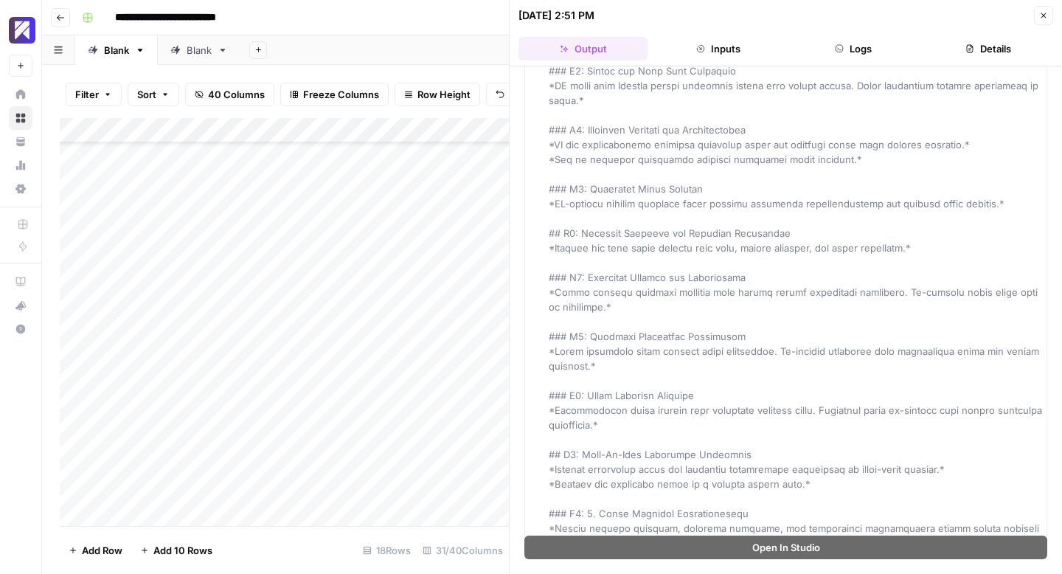
click at [1046, 13] on icon "button" at bounding box center [1043, 15] width 9 height 9
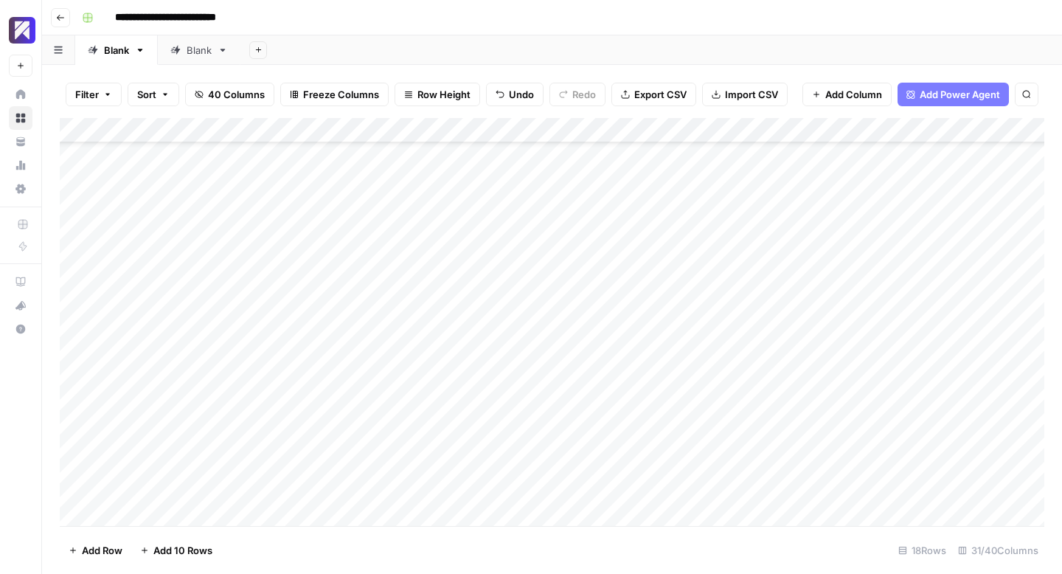
click at [708, 487] on div "Add Column" at bounding box center [552, 322] width 984 height 408
click at [632, 514] on div "Add Column" at bounding box center [552, 322] width 984 height 408
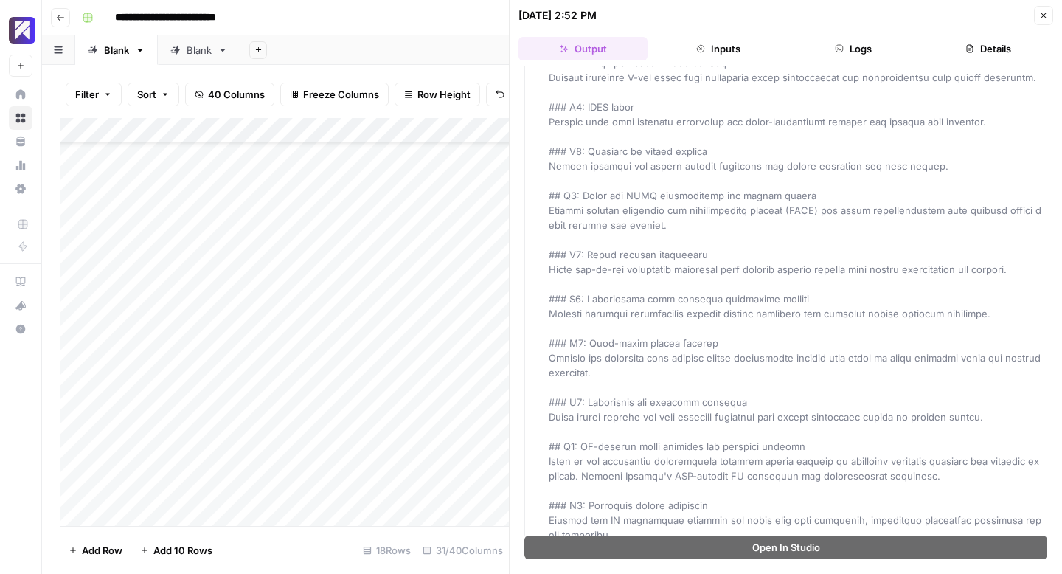
scroll to position [426, 0]
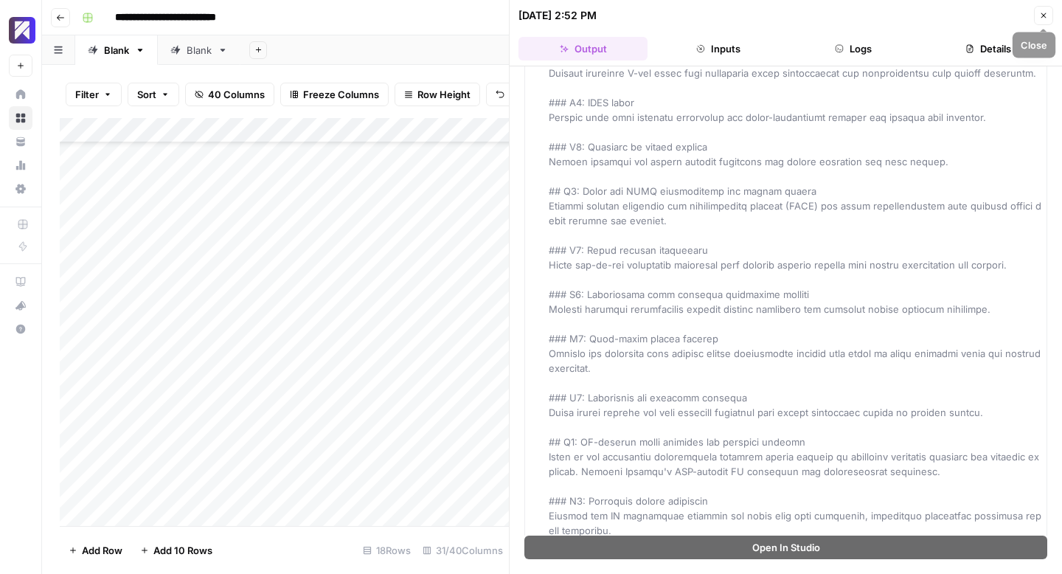
click at [1040, 16] on icon "button" at bounding box center [1043, 15] width 9 height 9
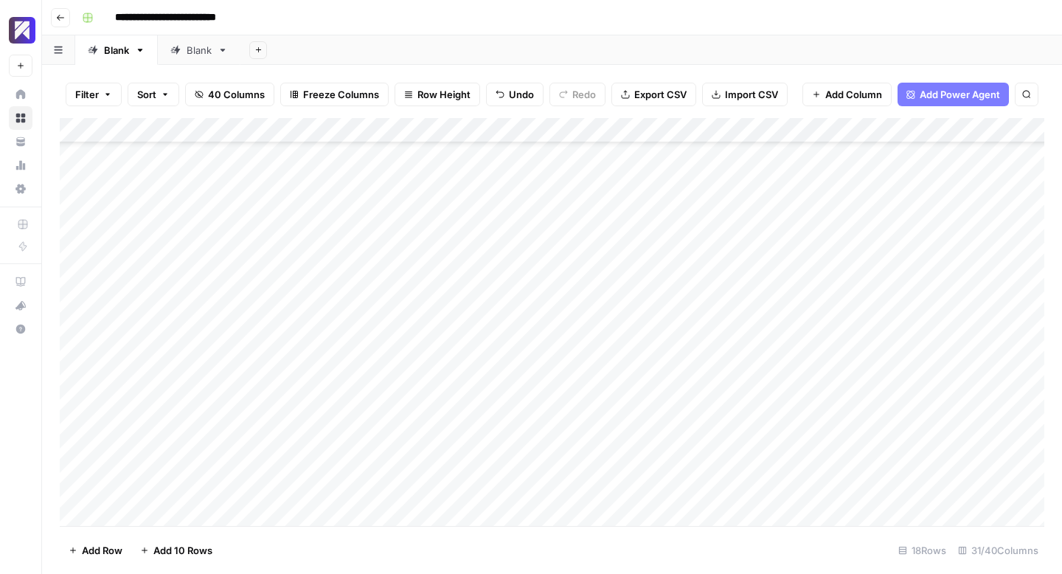
click at [719, 513] on div "Add Column" at bounding box center [552, 322] width 984 height 408
click at [593, 413] on div "Add Column" at bounding box center [552, 322] width 984 height 408
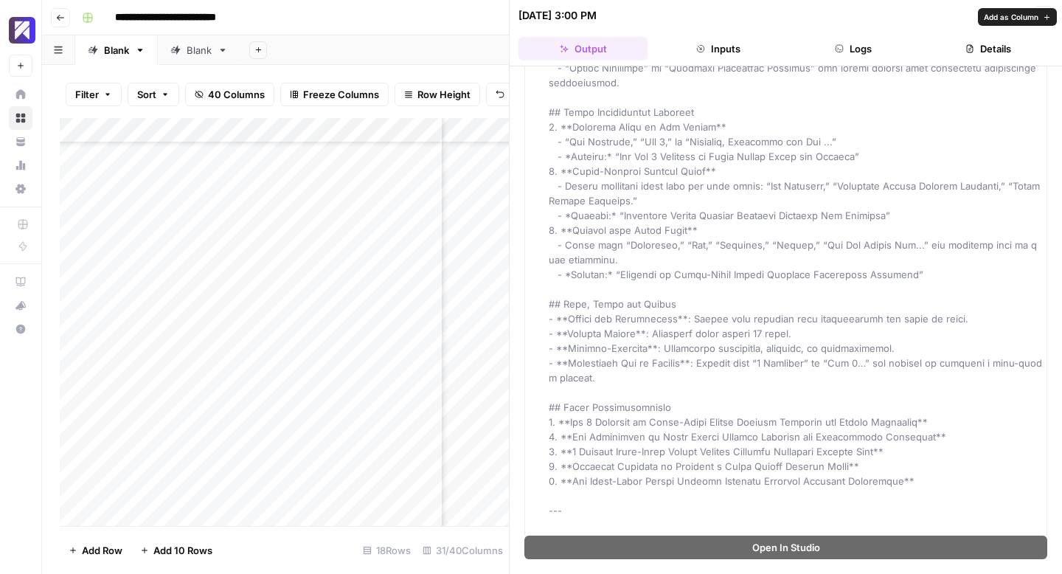
scroll to position [889, 0]
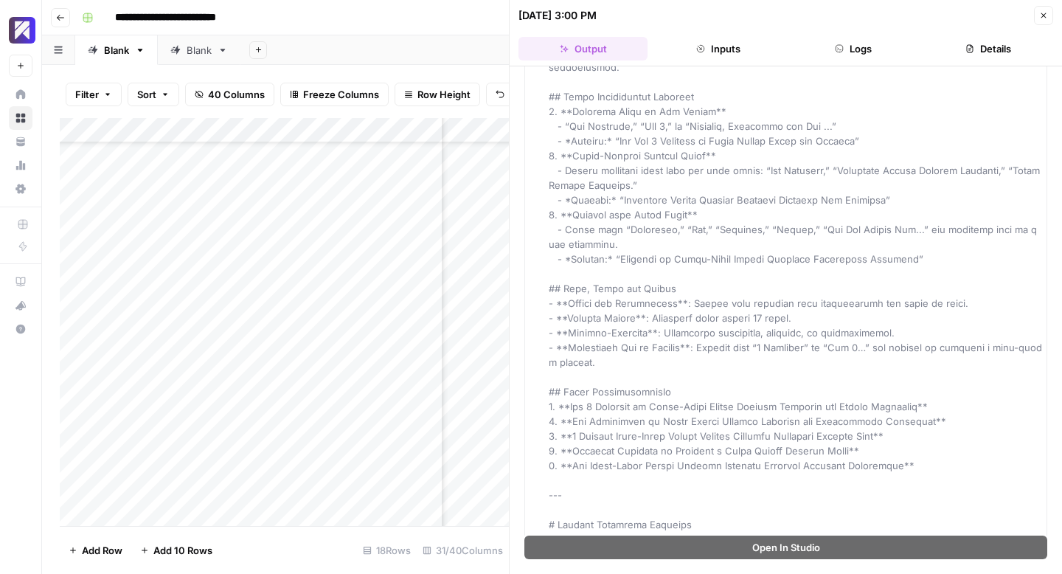
click at [1040, 14] on icon "button" at bounding box center [1043, 15] width 9 height 9
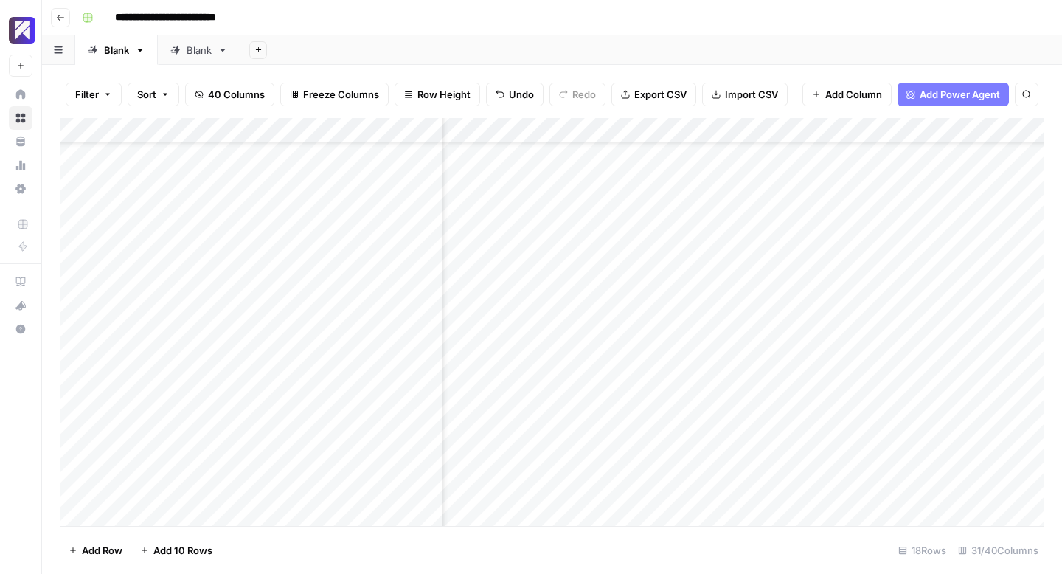
scroll to position [68, 1527]
click at [658, 411] on div "Add Column" at bounding box center [552, 322] width 984 height 408
click at [711, 462] on div "Add Column" at bounding box center [552, 322] width 984 height 408
click at [762, 459] on div "Add Column" at bounding box center [552, 322] width 984 height 408
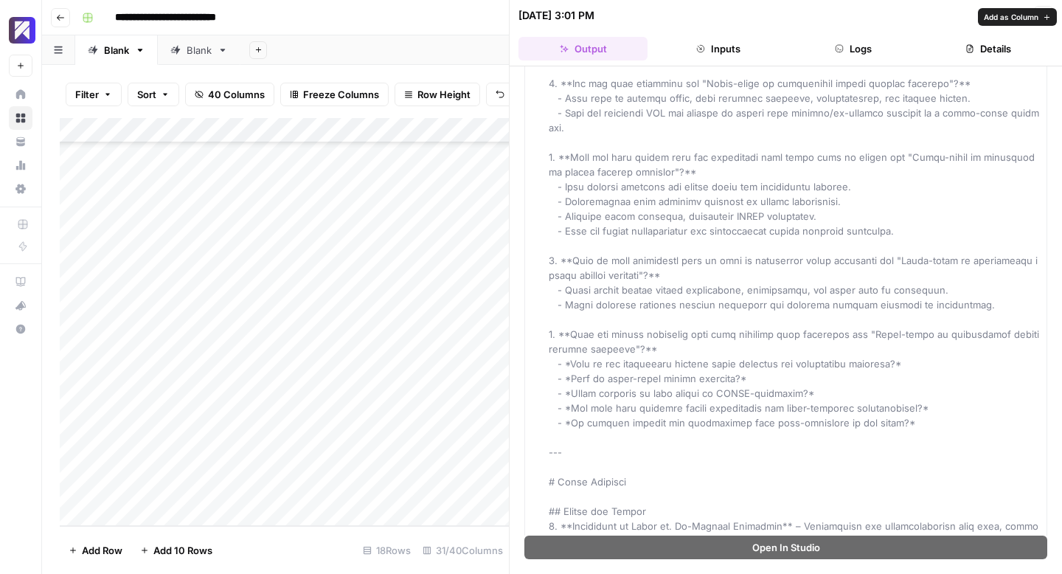
scroll to position [409, 0]
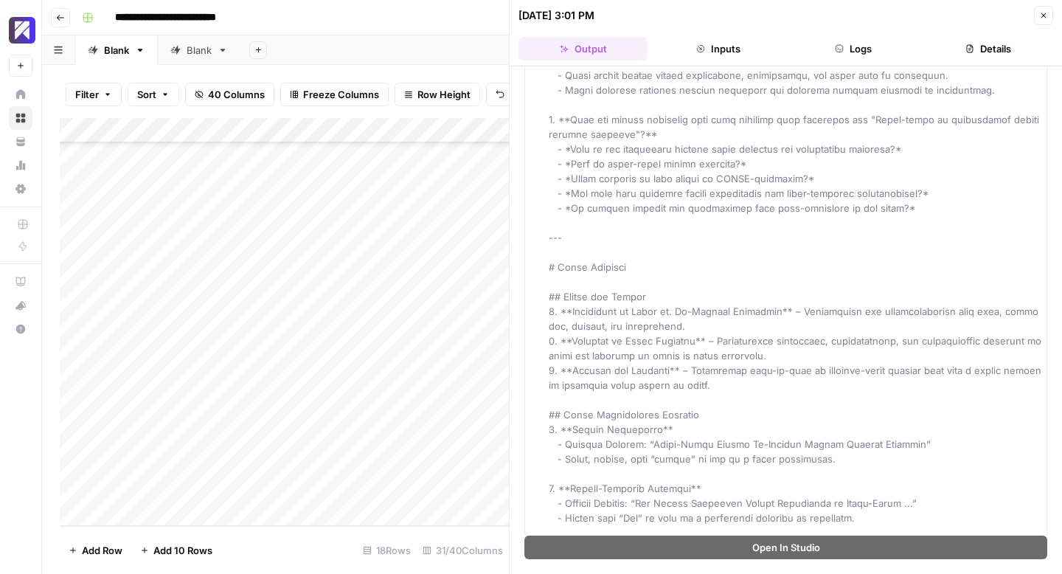
click at [1045, 11] on icon "button" at bounding box center [1043, 15] width 9 height 9
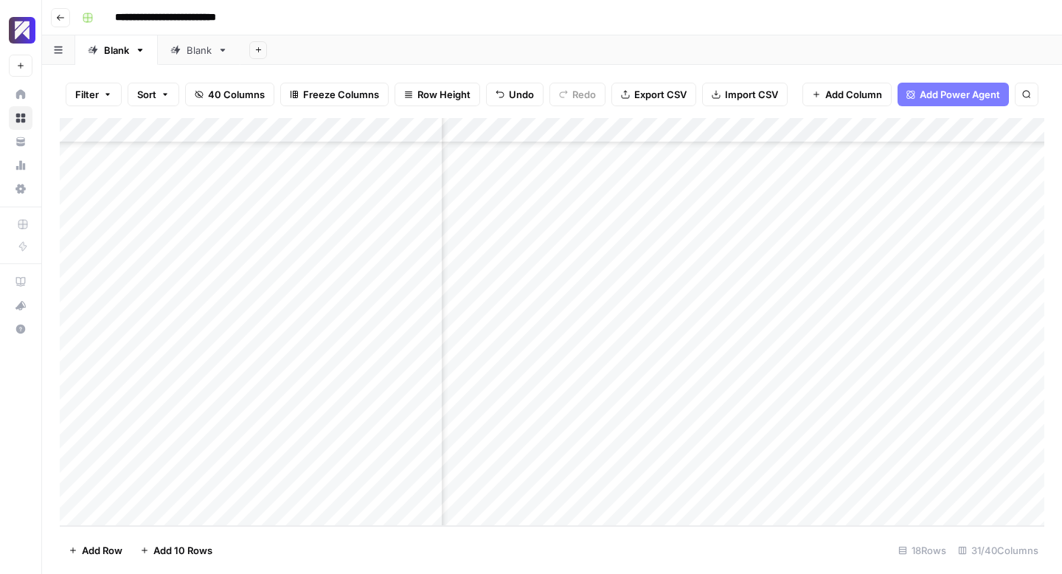
scroll to position [92, 1566]
click at [597, 467] on div "Add Column" at bounding box center [552, 322] width 984 height 408
click at [732, 493] on div "Add Column" at bounding box center [552, 322] width 984 height 408
click at [759, 488] on div "Add Column" at bounding box center [552, 322] width 984 height 408
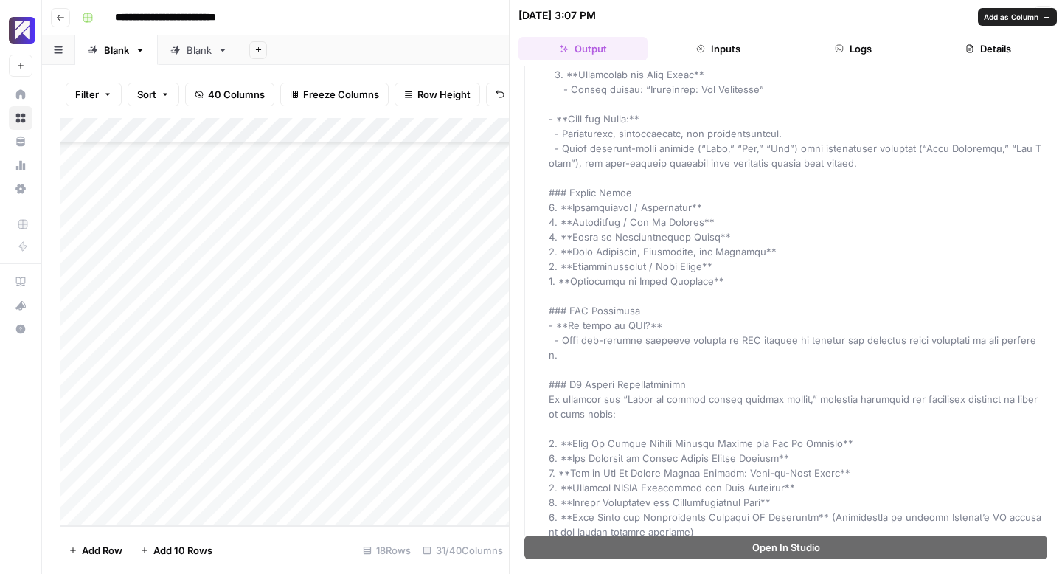
scroll to position [1567, 0]
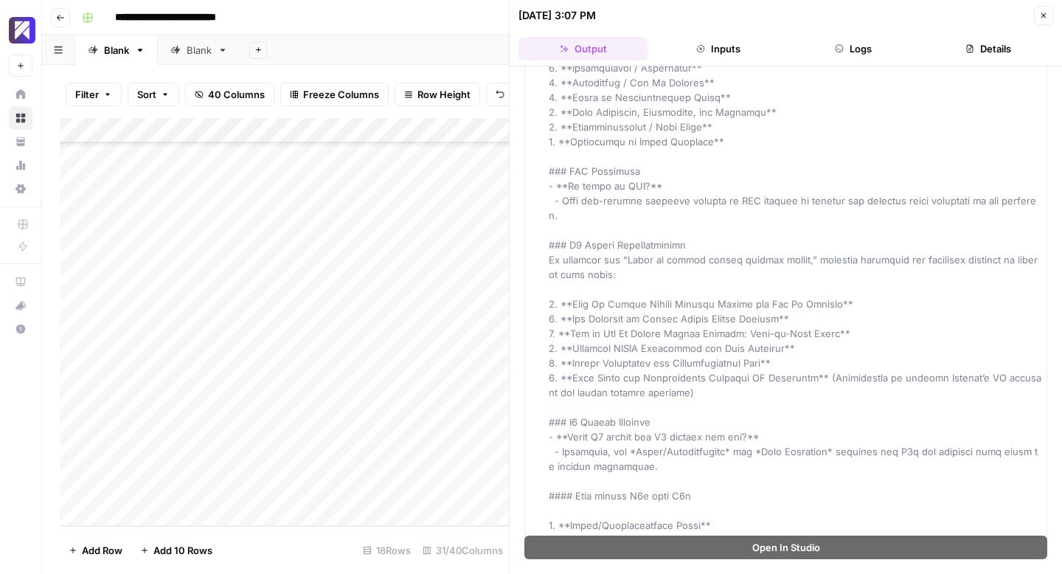
click at [1043, 13] on icon "button" at bounding box center [1043, 15] width 9 height 9
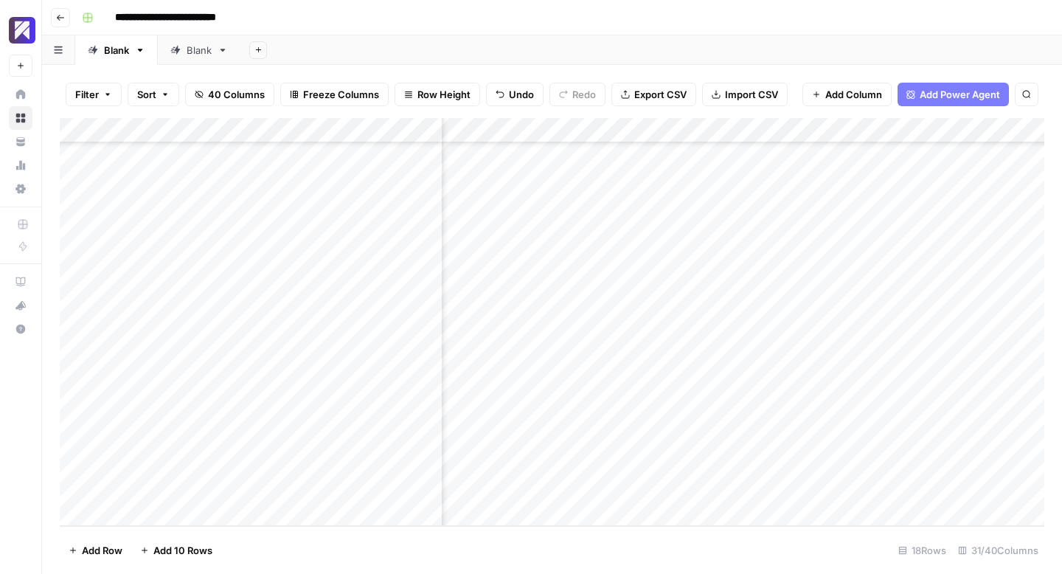
scroll to position [92, 1514]
click at [686, 492] on div "Add Column" at bounding box center [552, 322] width 984 height 408
